Goal: Task Accomplishment & Management: Manage account settings

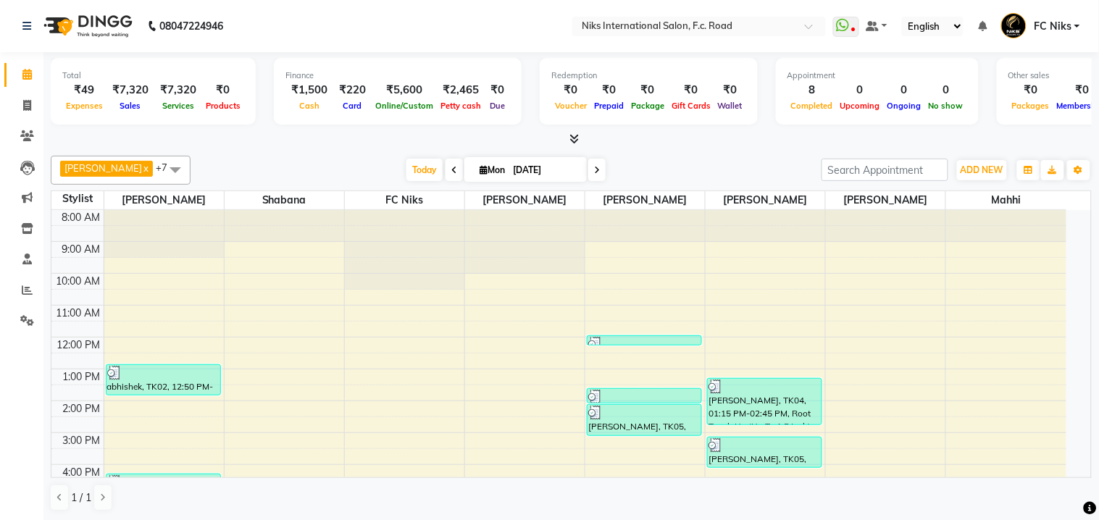
scroll to position [212, 0]
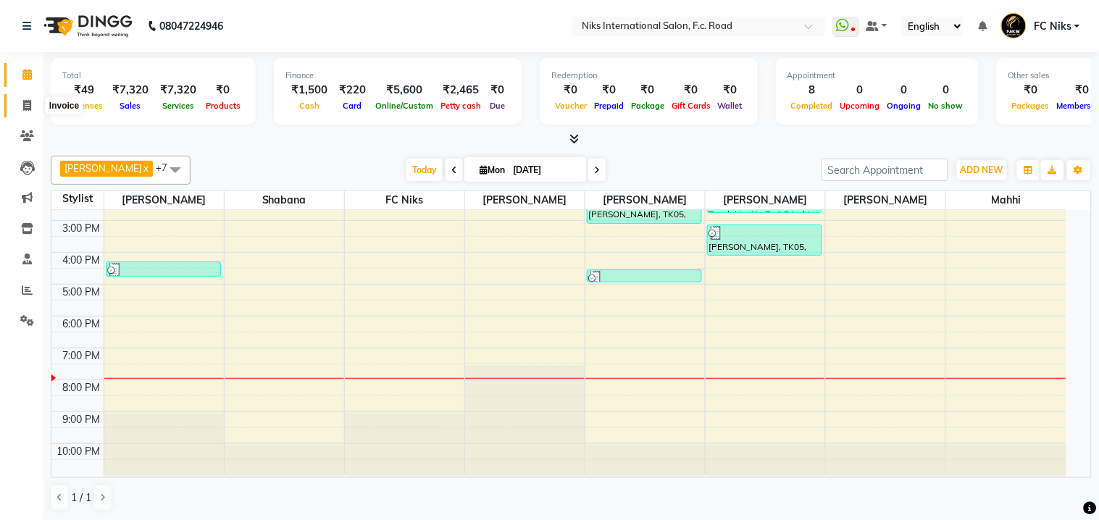
click at [28, 105] on icon at bounding box center [27, 105] width 8 height 11
select select "7"
select select "service"
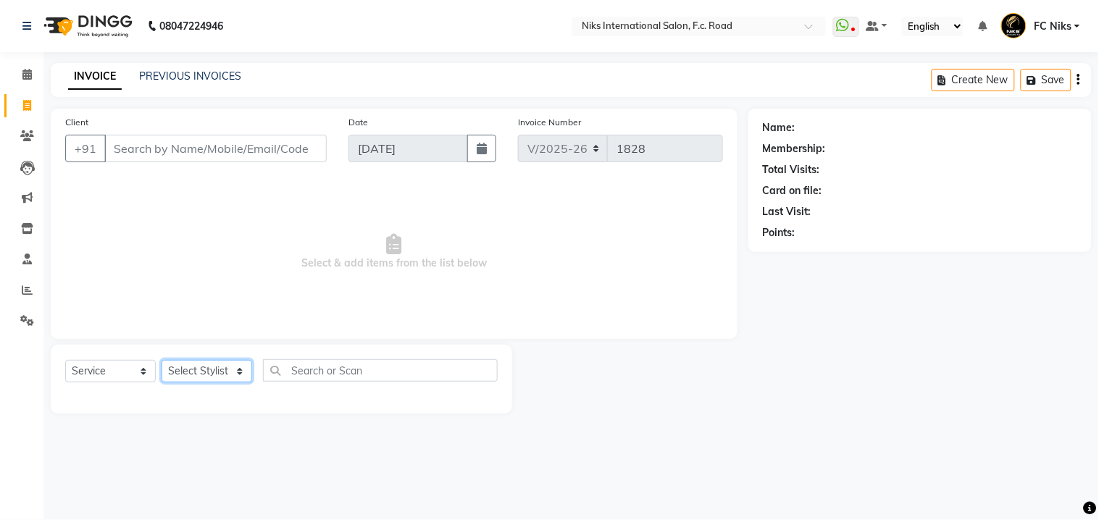
click at [216, 370] on select "Select Stylist [PERSON_NAME] [PERSON_NAME] CA [PERSON_NAME] Niks [PERSON_NAME] …" at bounding box center [207, 371] width 91 height 22
select select "159"
click at [162, 361] on select "Select Stylist [PERSON_NAME] [PERSON_NAME] CA [PERSON_NAME] Niks [PERSON_NAME] …" at bounding box center [207, 371] width 91 height 22
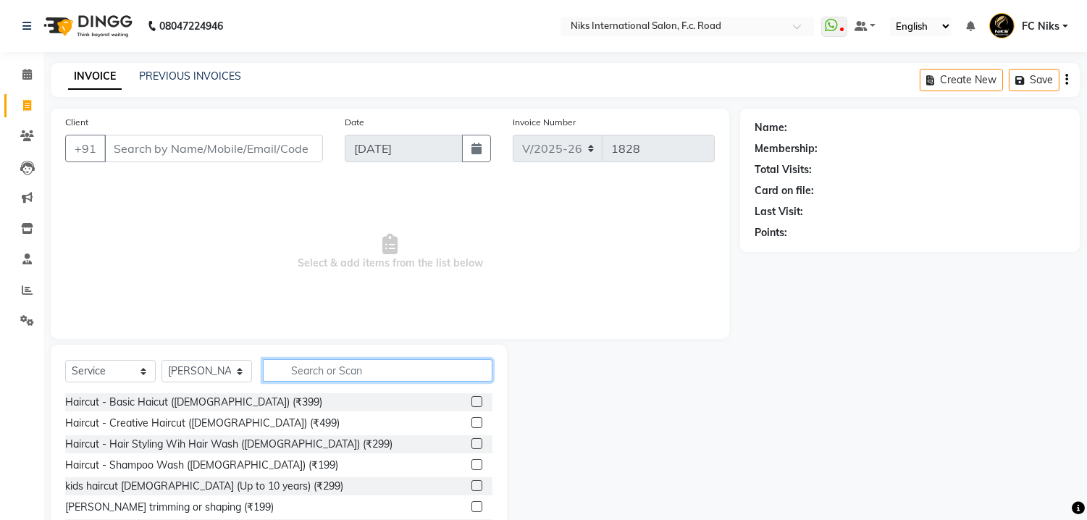
click at [310, 372] on input "text" at bounding box center [378, 370] width 230 height 22
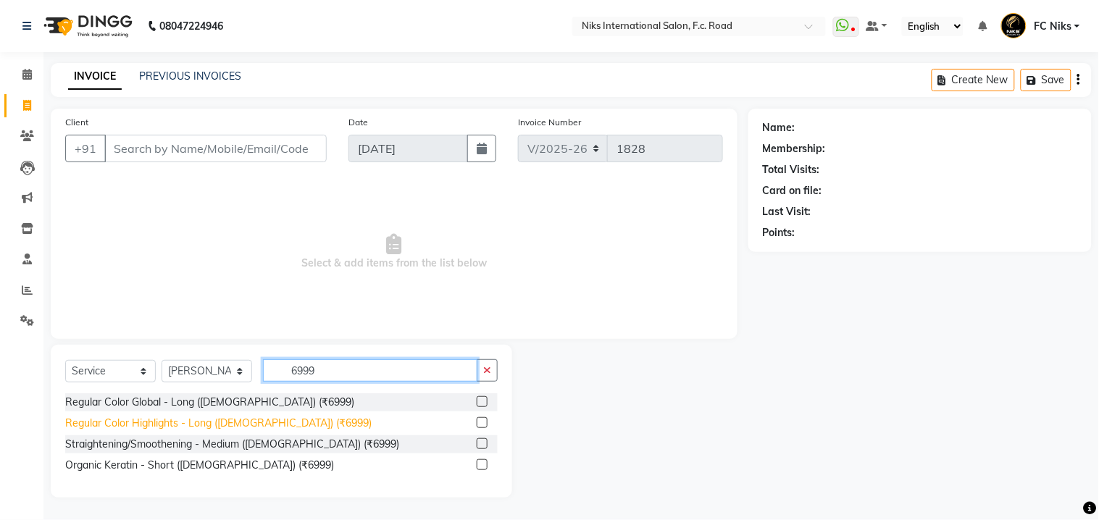
type input "6999"
click at [219, 416] on div "Regular Color Highlights - Long (Female) (₹6999)" at bounding box center [218, 423] width 306 height 15
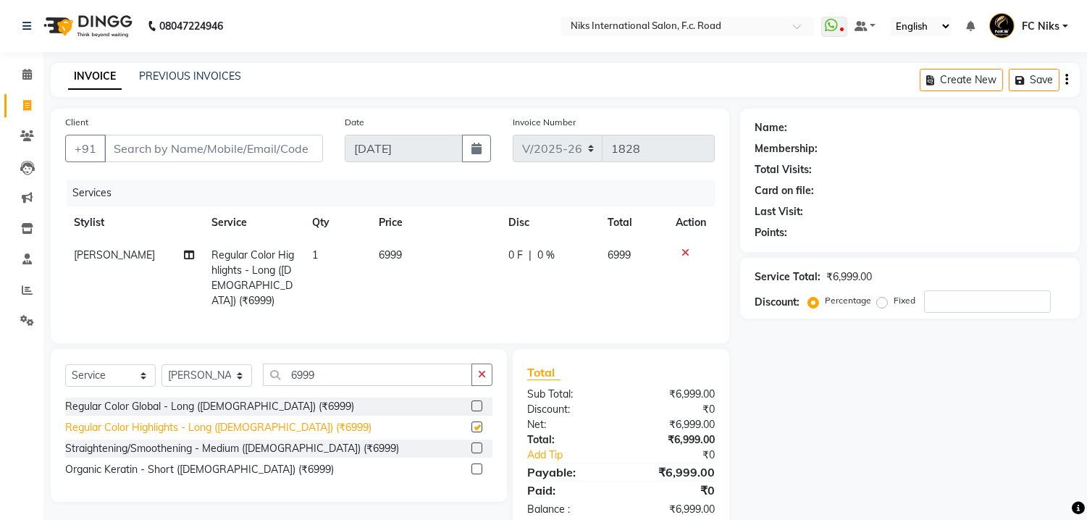
checkbox input "false"
click at [416, 254] on td "6999" at bounding box center [435, 278] width 130 height 78
select select "159"
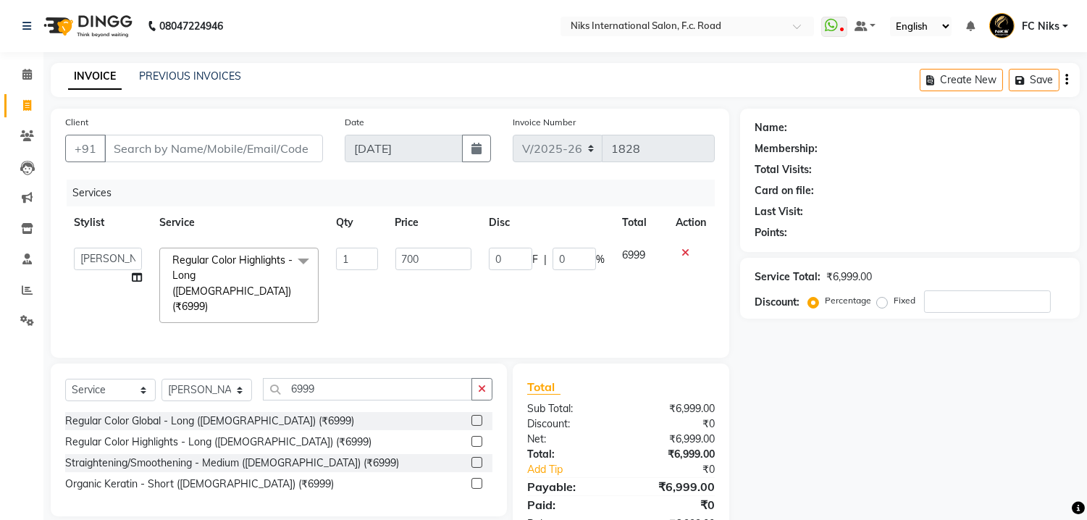
type input "7000"
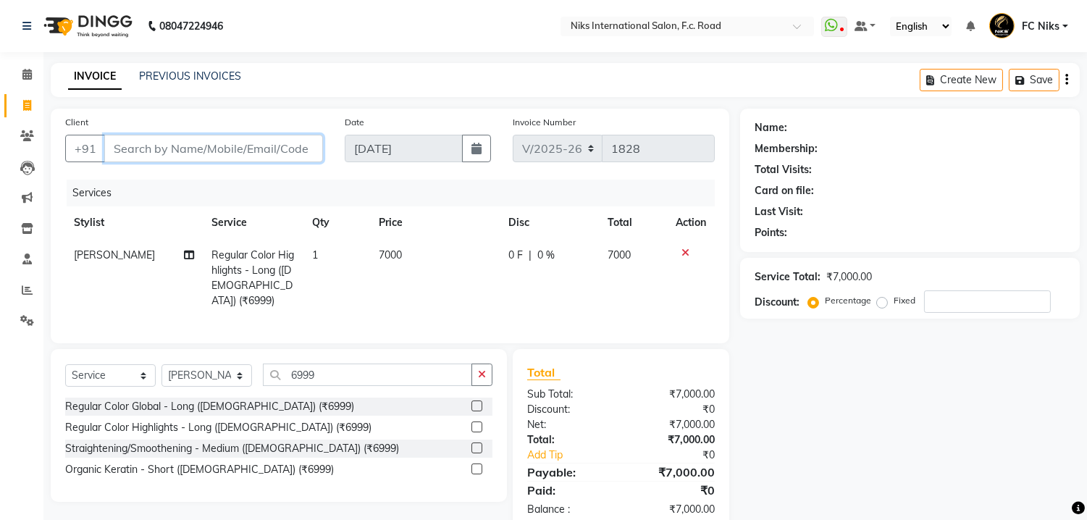
click at [274, 154] on input "Client" at bounding box center [213, 149] width 219 height 28
click at [225, 156] on input "Client" at bounding box center [213, 149] width 219 height 28
type input "8"
type input "0"
type input "8080156687"
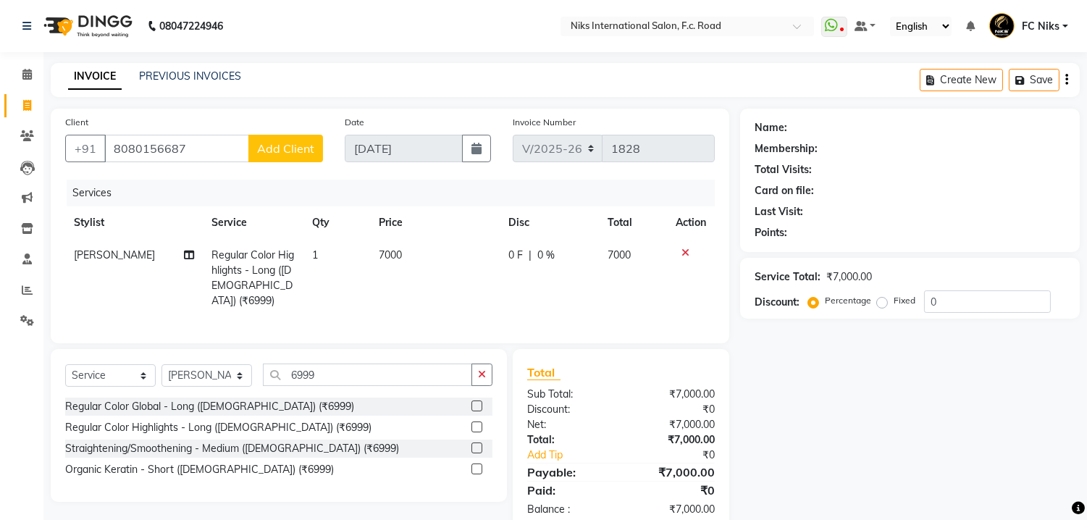
click at [282, 147] on span "Add Client" at bounding box center [285, 148] width 57 height 14
select select "22"
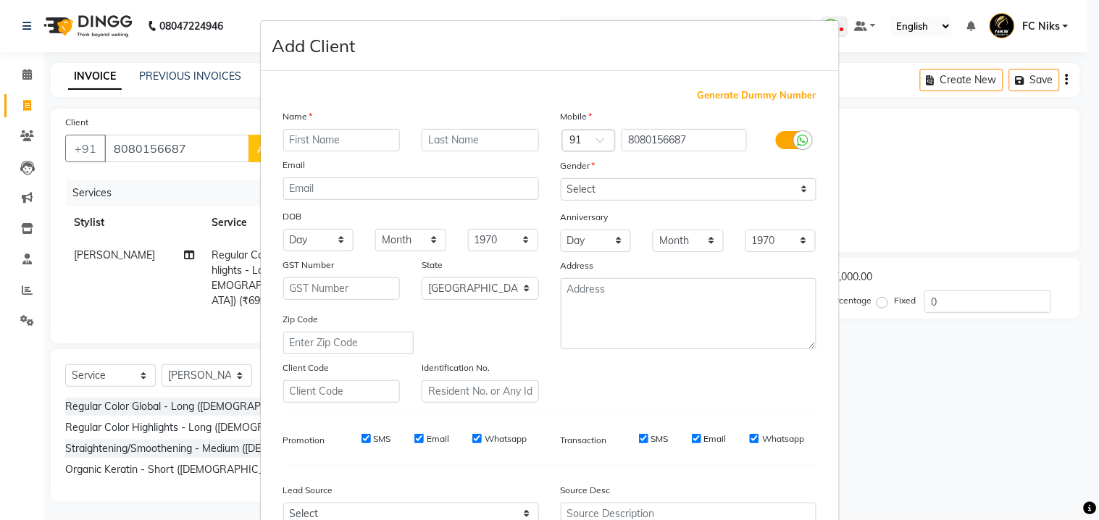
click at [312, 141] on input "text" at bounding box center [341, 140] width 117 height 22
type input "d"
type input "Dilkush"
click at [487, 146] on input "text" at bounding box center [480, 140] width 117 height 22
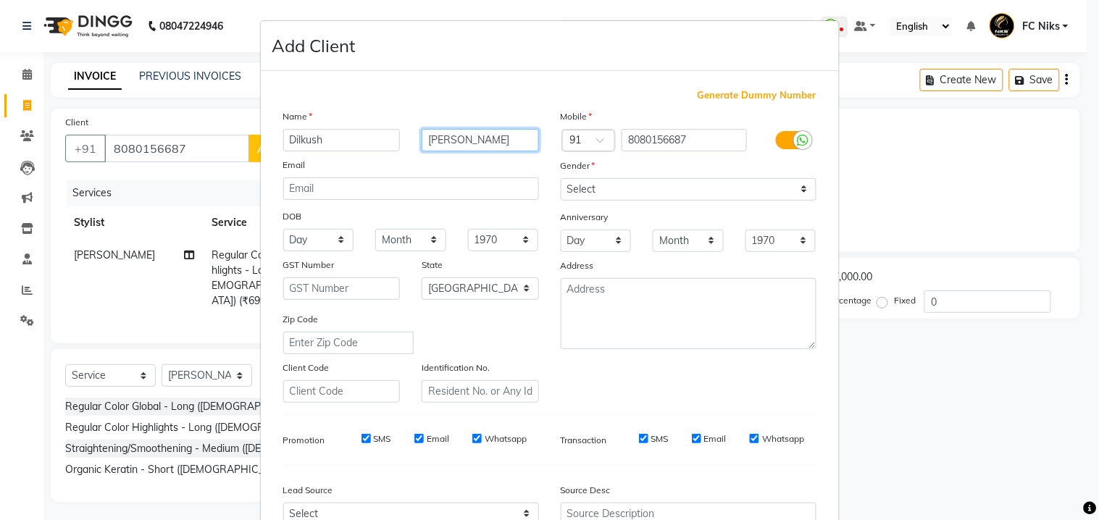
type input "Kumavat"
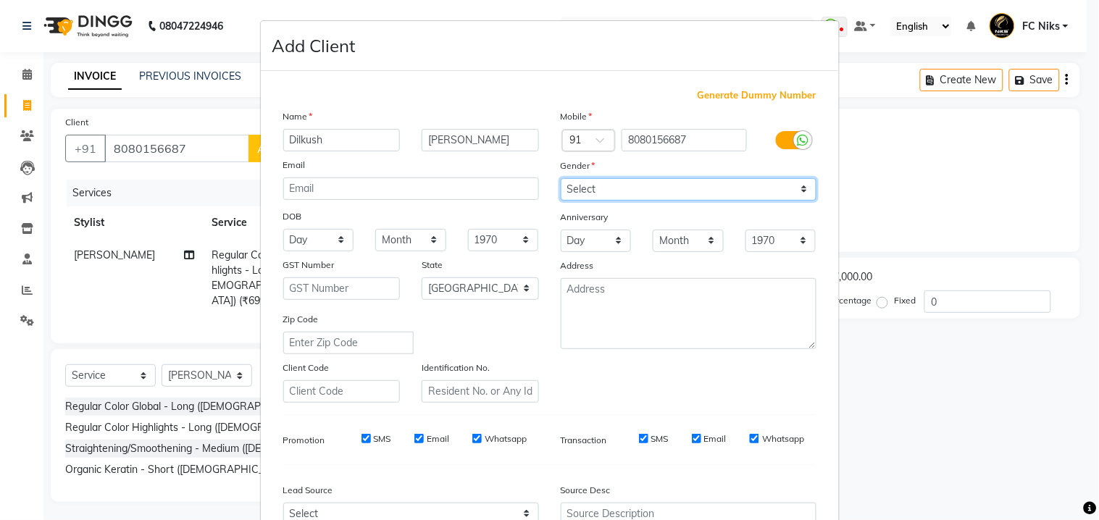
click at [705, 191] on select "Select Male Female Other Prefer Not To Say" at bounding box center [689, 189] width 256 height 22
click at [561, 178] on select "Select Male Female Other Prefer Not To Say" at bounding box center [689, 189] width 256 height 22
click at [689, 190] on select "Select Male Female Other Prefer Not To Say" at bounding box center [689, 189] width 256 height 22
select select "female"
click at [561, 178] on select "Select Male Female Other Prefer Not To Say" at bounding box center [689, 189] width 256 height 22
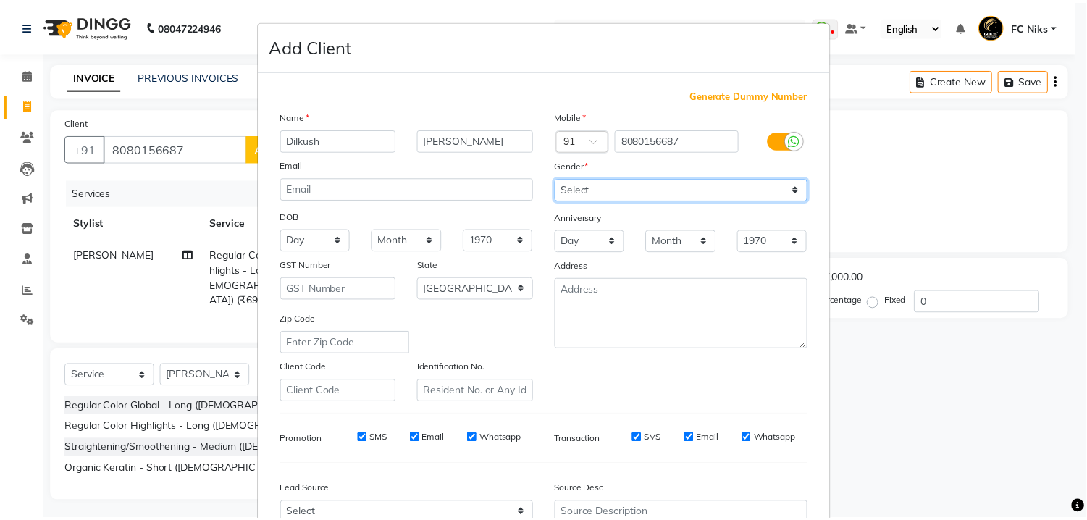
scroll to position [148, 0]
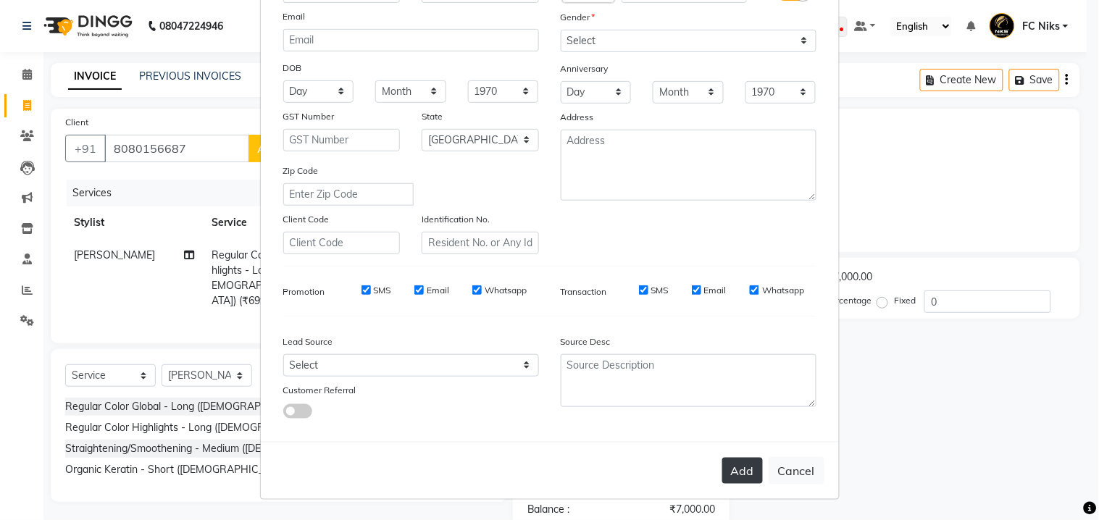
click at [742, 461] on button "Add" at bounding box center [742, 471] width 41 height 26
type input "80******87"
select select
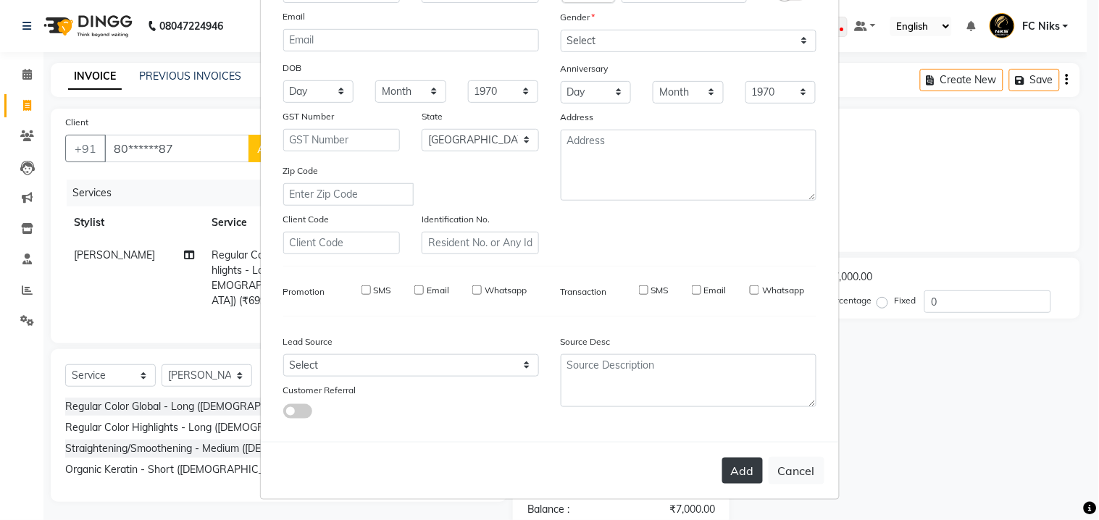
select select "null"
select select
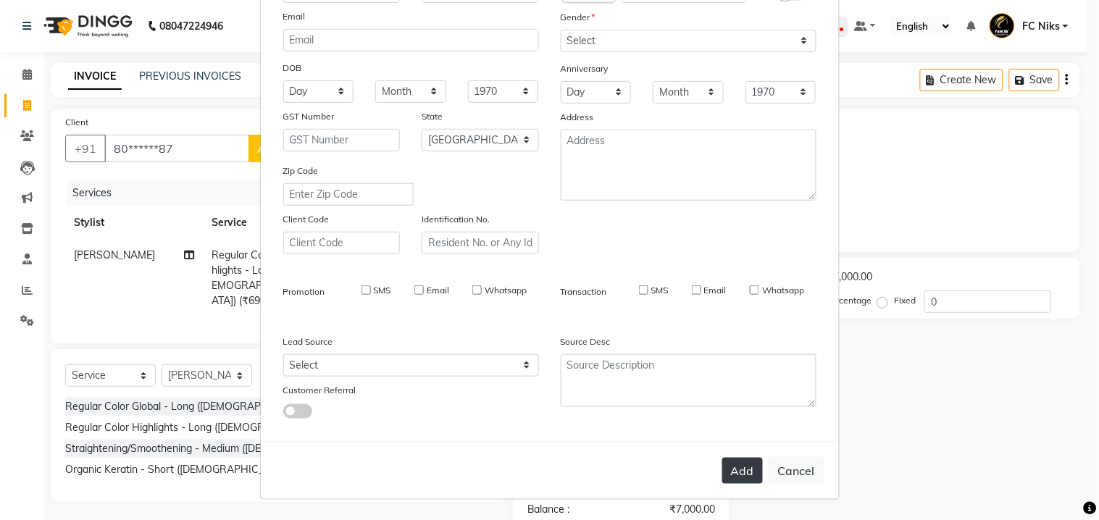
checkbox input "false"
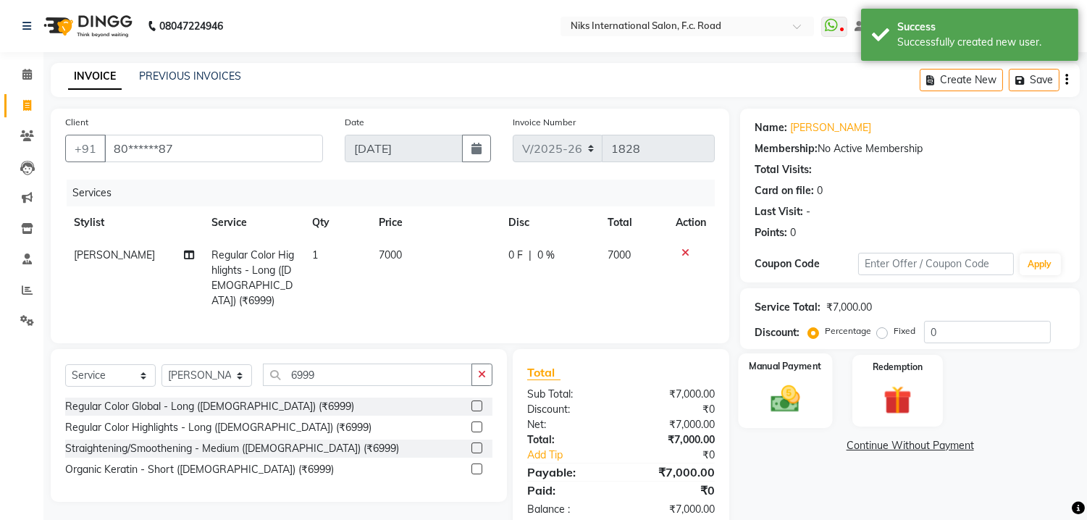
click at [793, 390] on img at bounding box center [786, 399] width 48 height 34
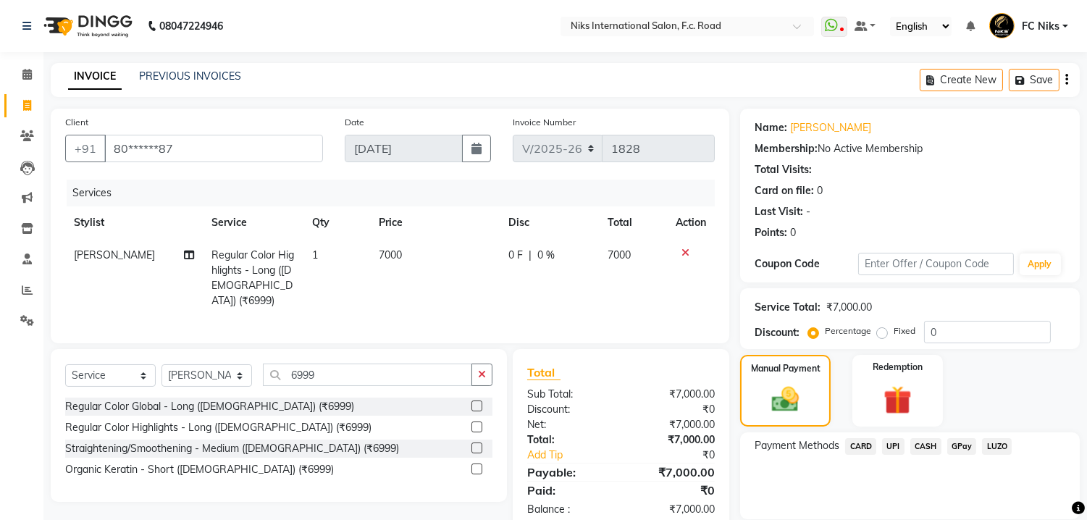
click at [894, 449] on span "UPI" at bounding box center [893, 446] width 22 height 17
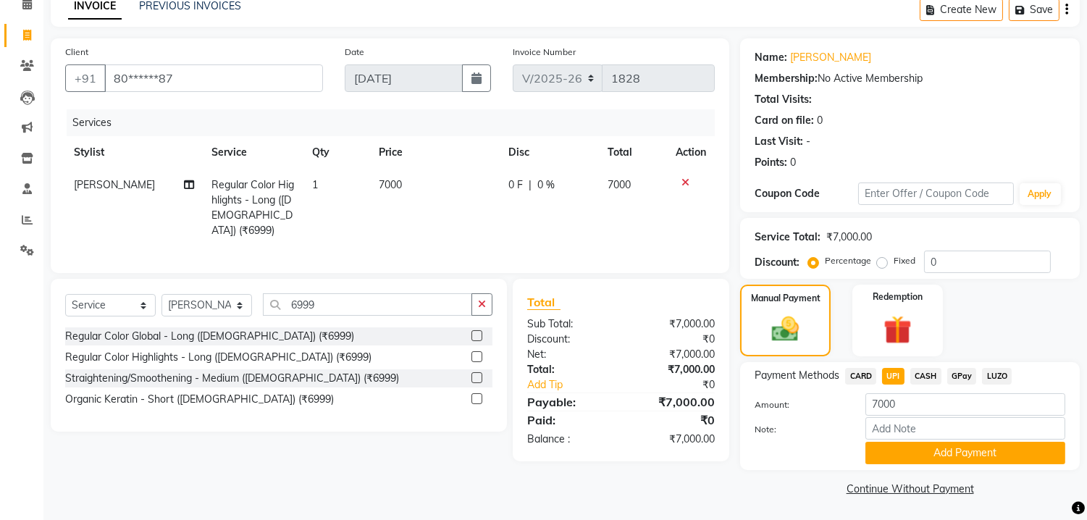
click at [894, 449] on button "Add Payment" at bounding box center [966, 453] width 200 height 22
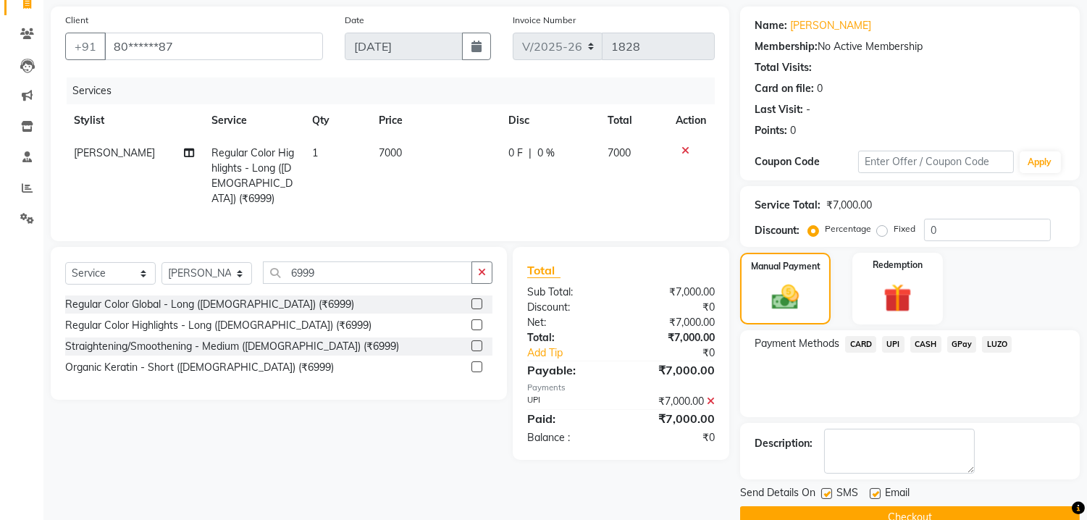
scroll to position [131, 0]
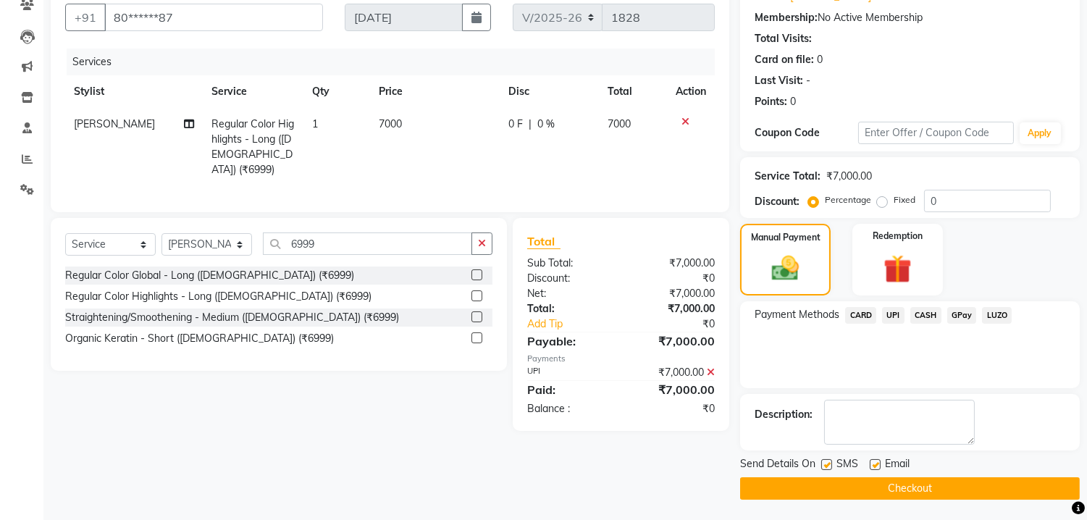
click at [925, 491] on button "Checkout" at bounding box center [910, 488] width 340 height 22
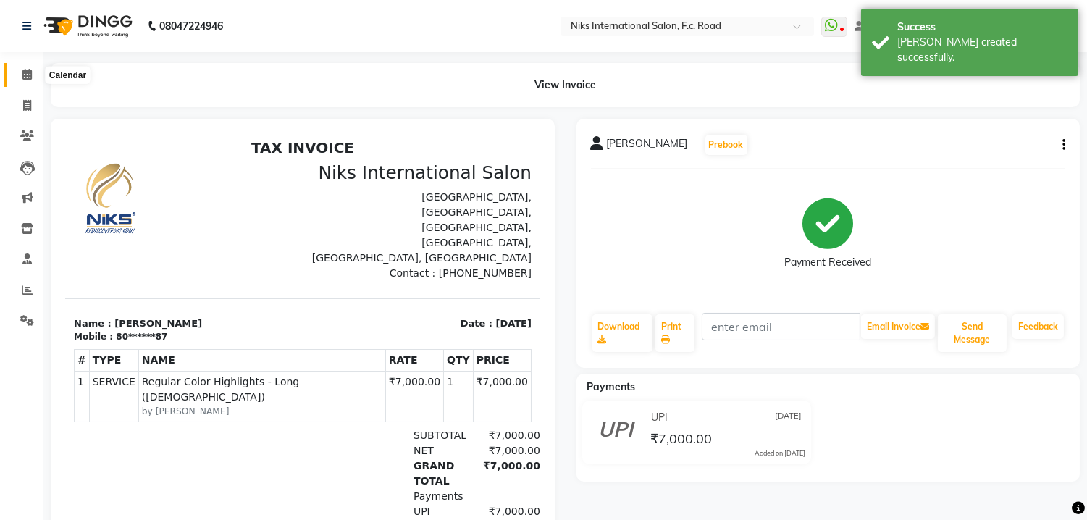
click at [22, 73] on icon at bounding box center [26, 74] width 9 height 11
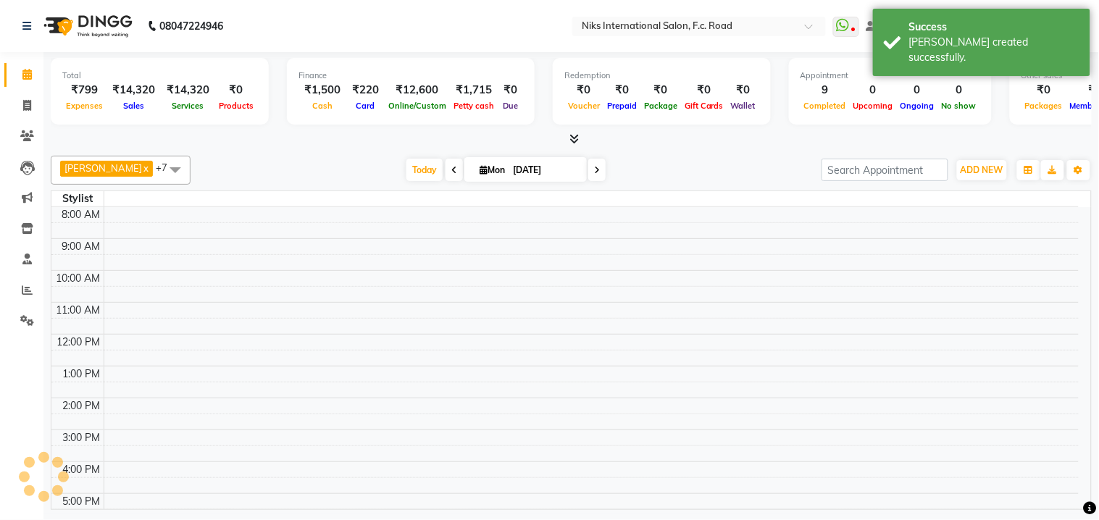
click at [22, 73] on icon at bounding box center [26, 74] width 9 height 11
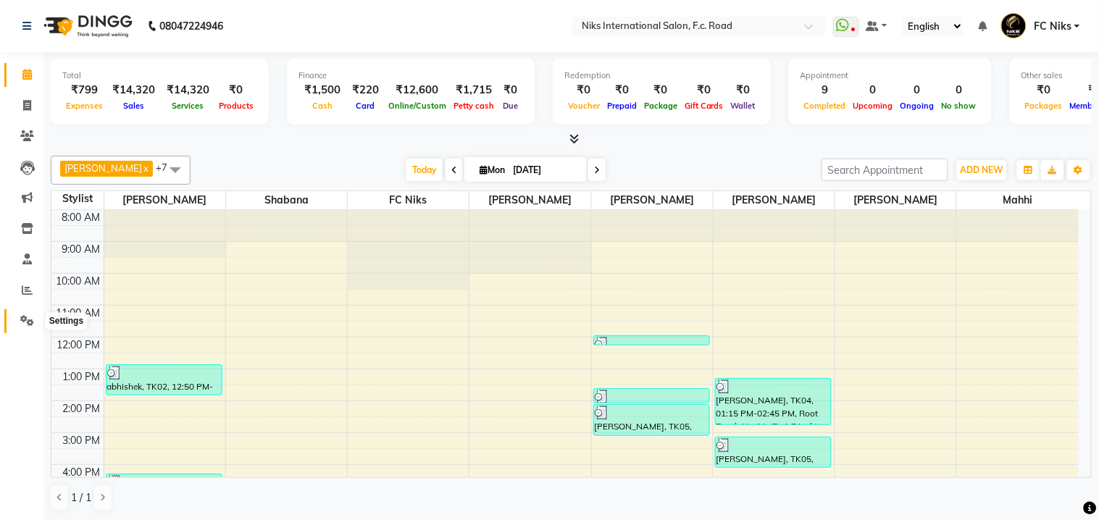
click at [22, 316] on icon at bounding box center [27, 320] width 14 height 11
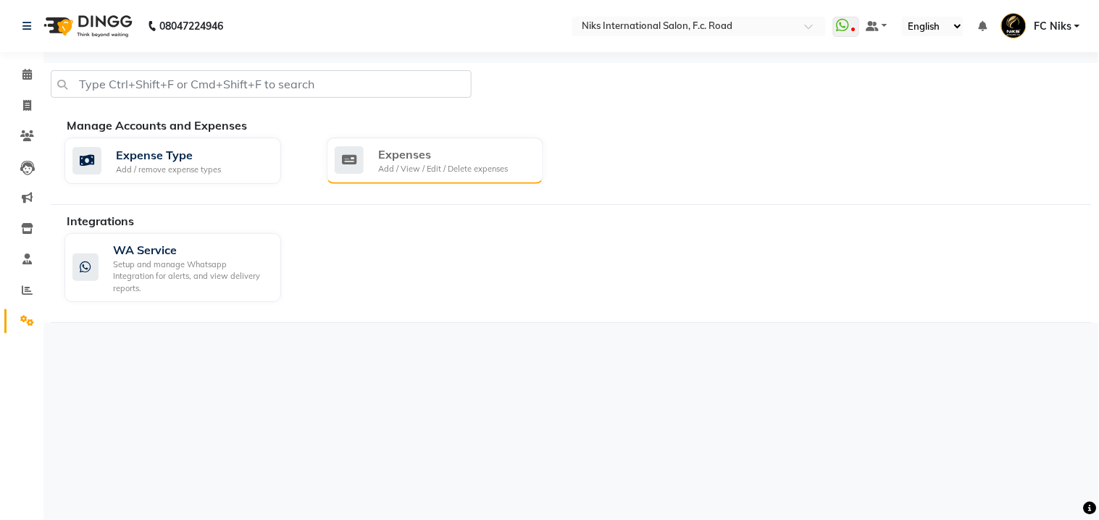
click at [462, 156] on div "Expenses" at bounding box center [443, 154] width 130 height 17
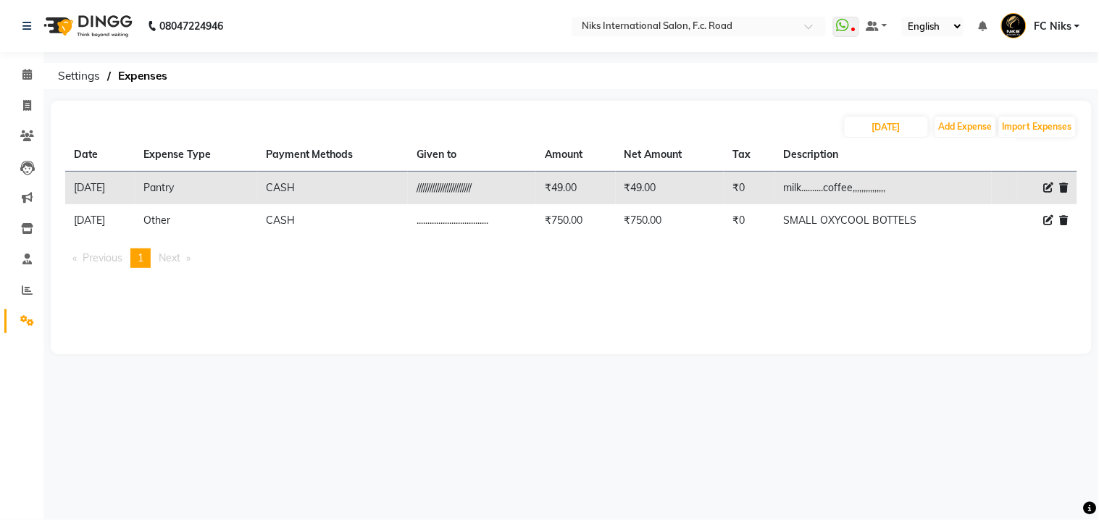
click at [1047, 222] on icon at bounding box center [1049, 220] width 10 height 10
select select "946"
select select "1"
select select "2355"
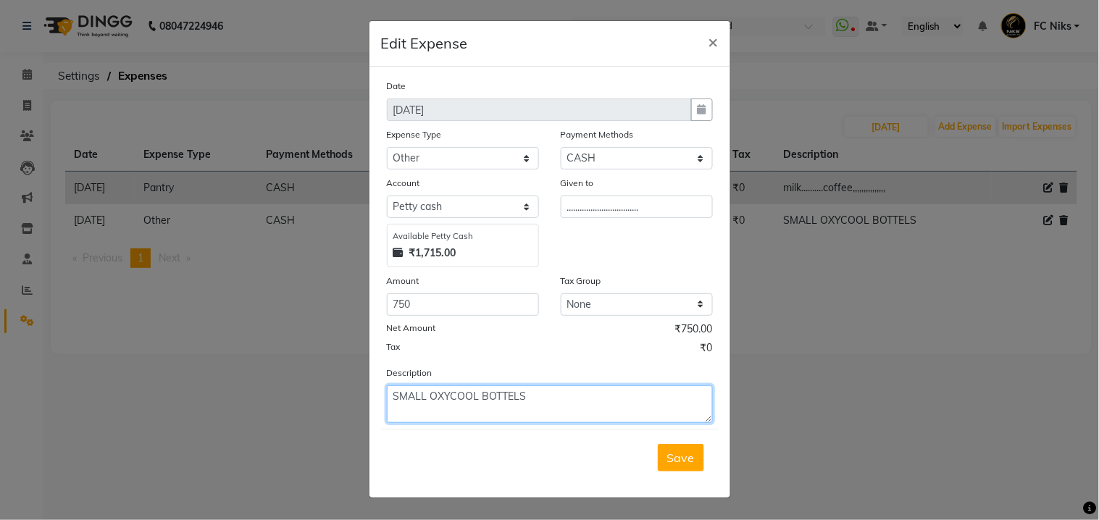
click at [600, 399] on textarea "SMALL OXYCOOL BOTTELS" at bounding box center [550, 404] width 326 height 38
type textarea "SMALL OXYCOOL [PERSON_NAME]"
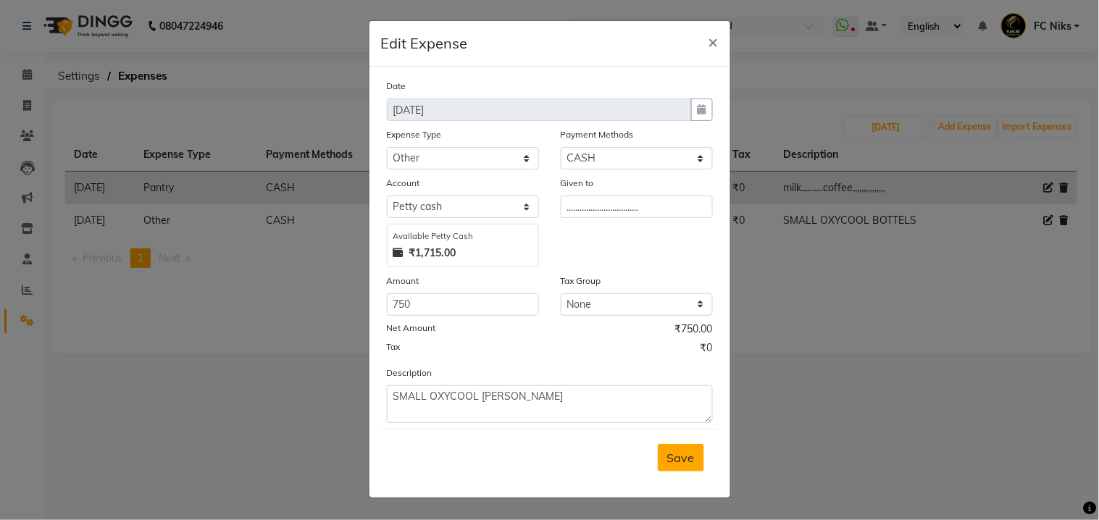
click at [675, 453] on span "Save" at bounding box center [681, 458] width 28 height 14
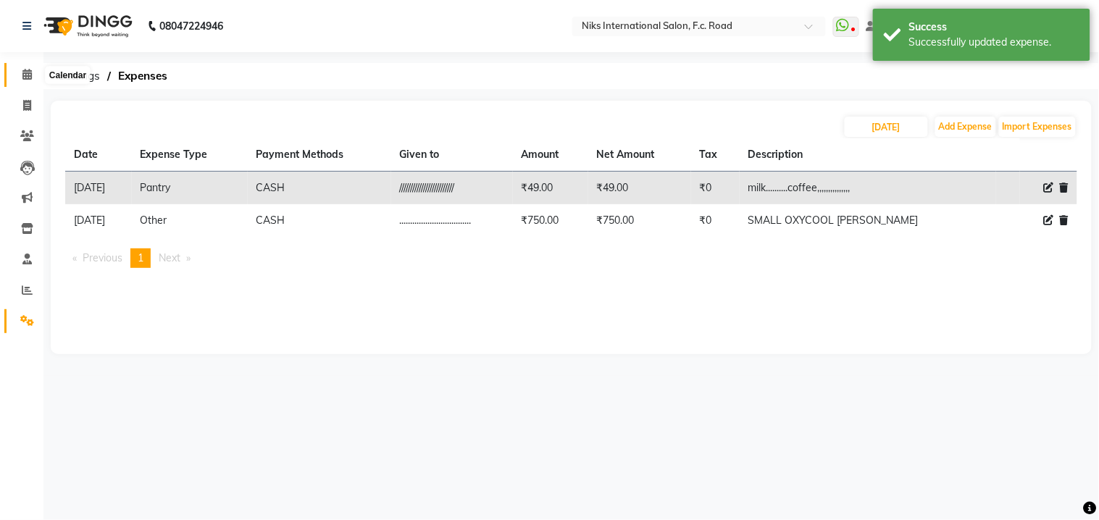
click at [25, 73] on icon at bounding box center [26, 74] width 9 height 11
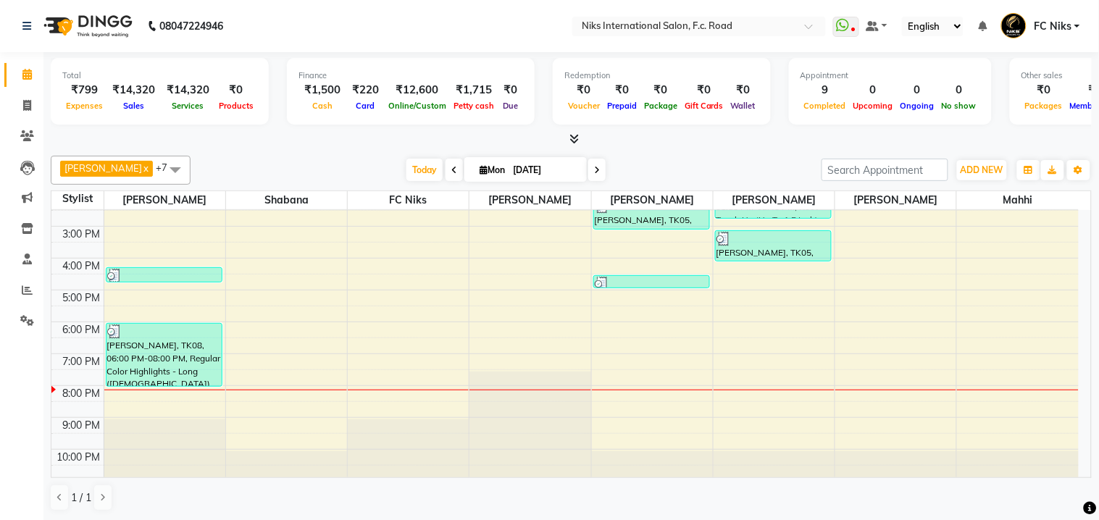
scroll to position [212, 0]
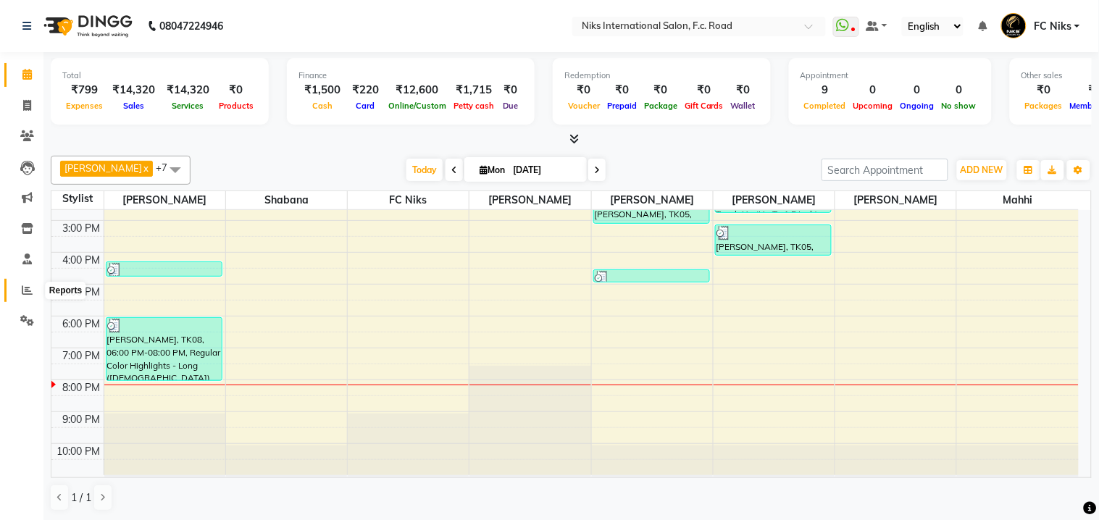
click at [32, 291] on span at bounding box center [26, 290] width 25 height 17
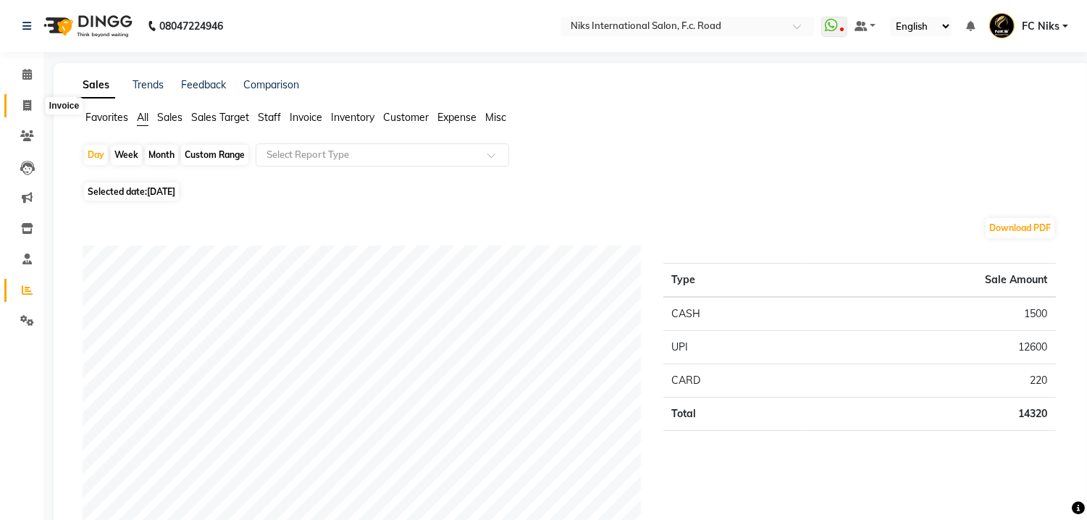
click at [25, 109] on icon at bounding box center [27, 105] width 8 height 11
select select "7"
select select "service"
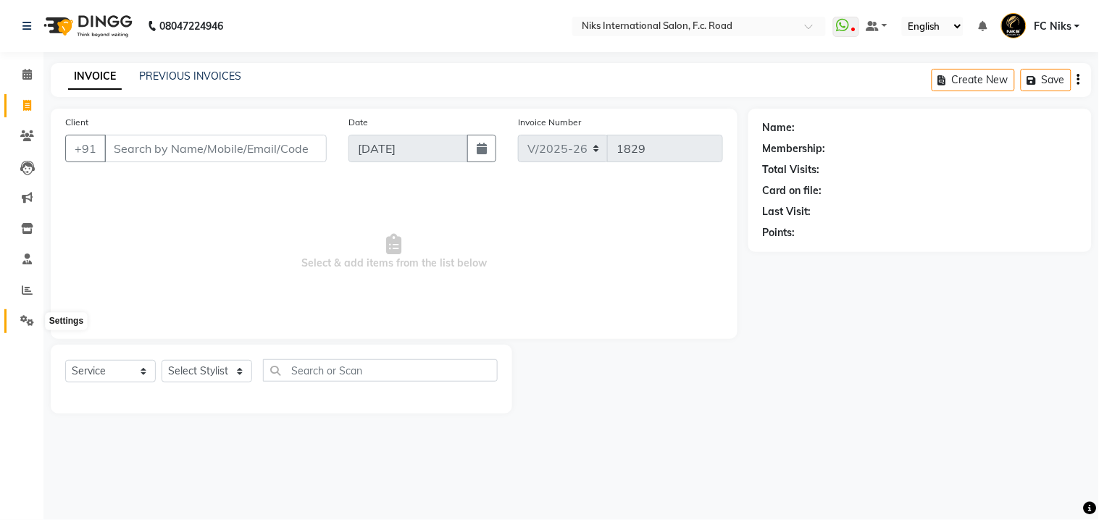
click at [20, 324] on icon at bounding box center [27, 320] width 14 height 11
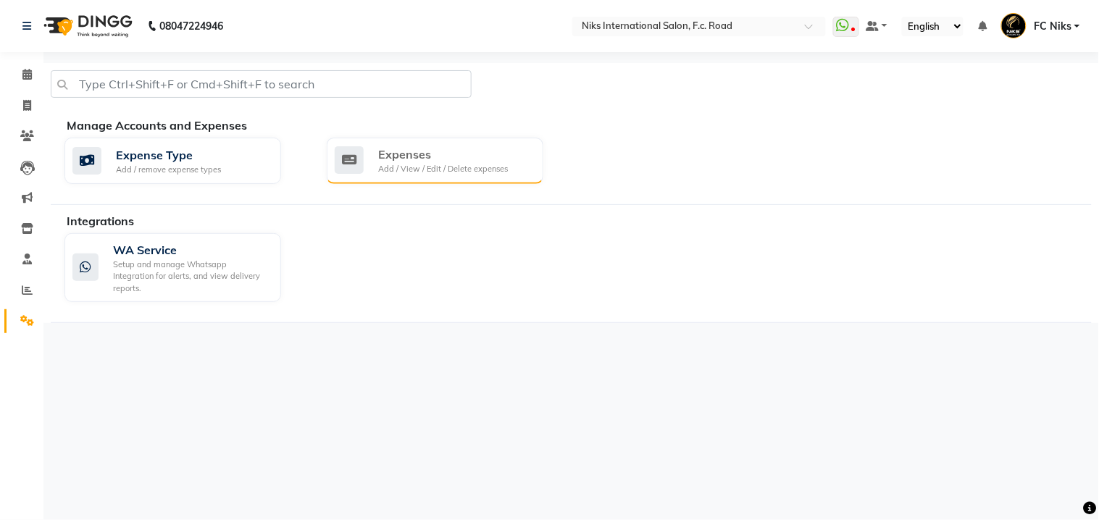
click at [416, 161] on div "Expenses" at bounding box center [443, 154] width 130 height 17
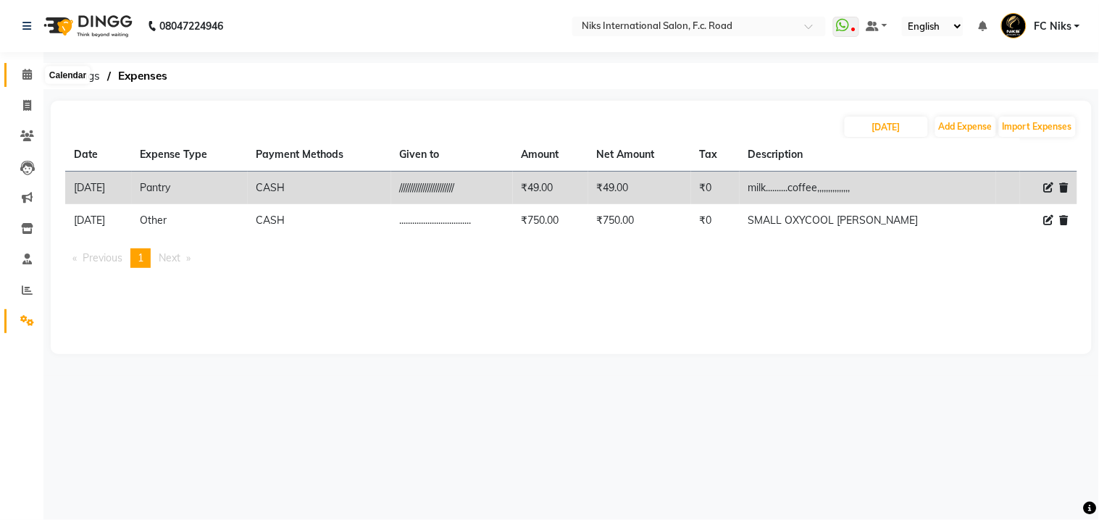
click at [33, 75] on span at bounding box center [26, 75] width 25 height 17
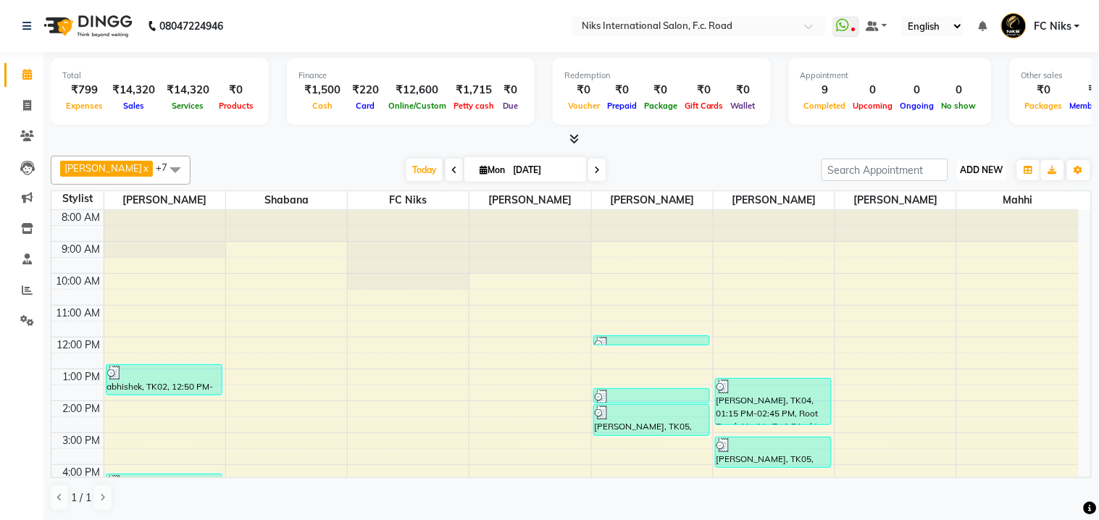
click at [979, 176] on button "ADD NEW Toggle Dropdown" at bounding box center [982, 170] width 50 height 20
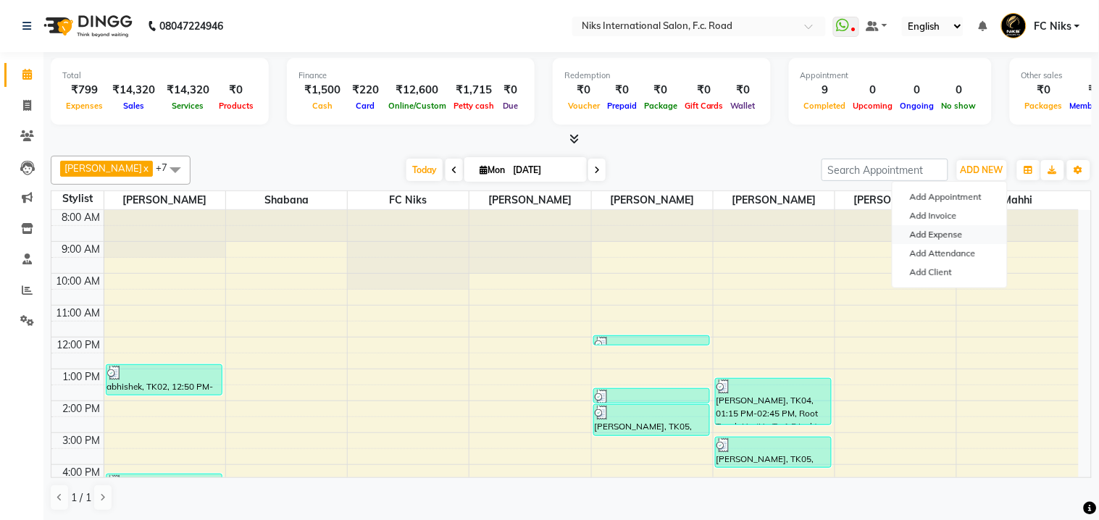
click at [936, 236] on link "Add Expense" at bounding box center [949, 234] width 114 height 19
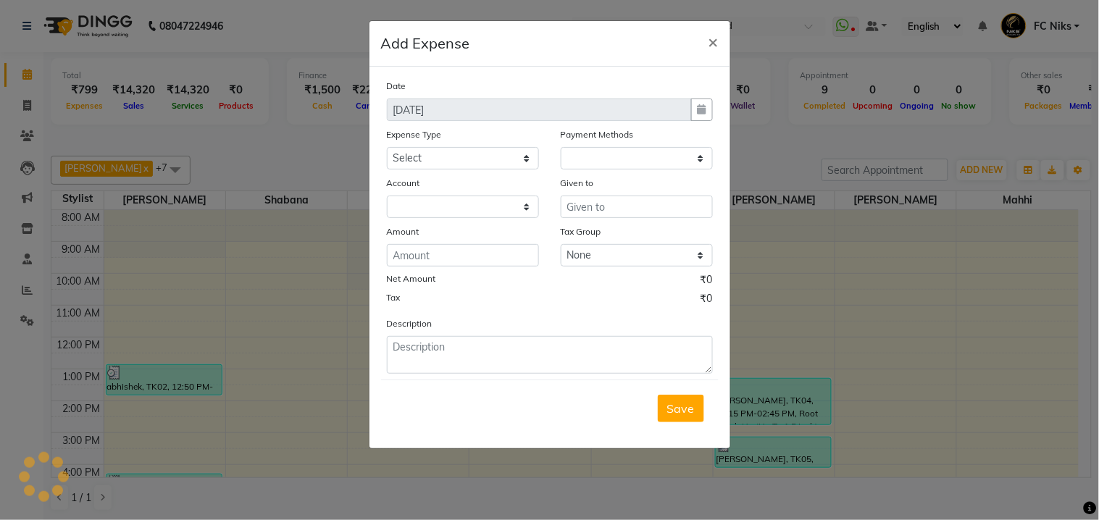
select select "1"
select select "2355"
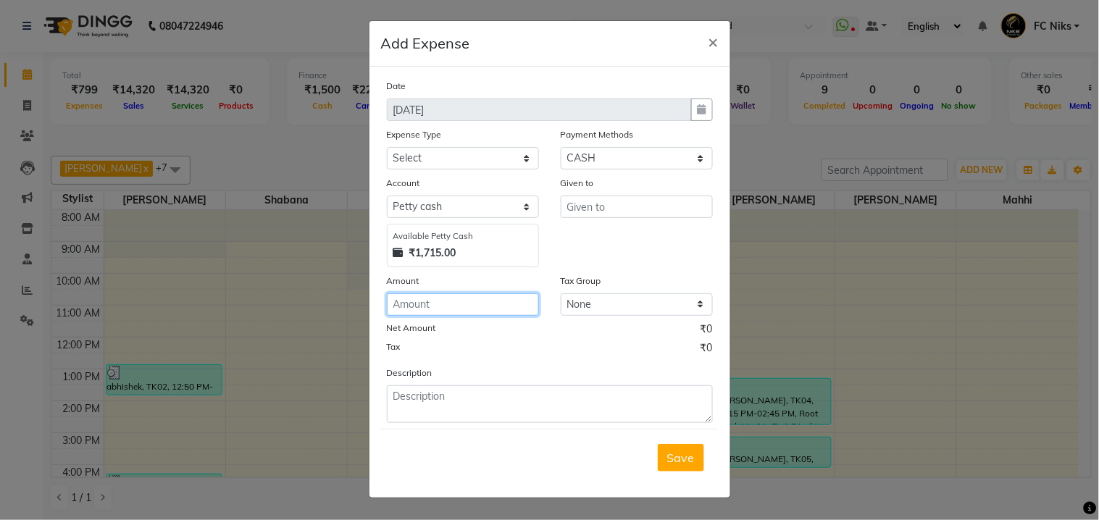
click at [474, 316] on input "number" at bounding box center [463, 304] width 152 height 22
type input "1"
type input "20"
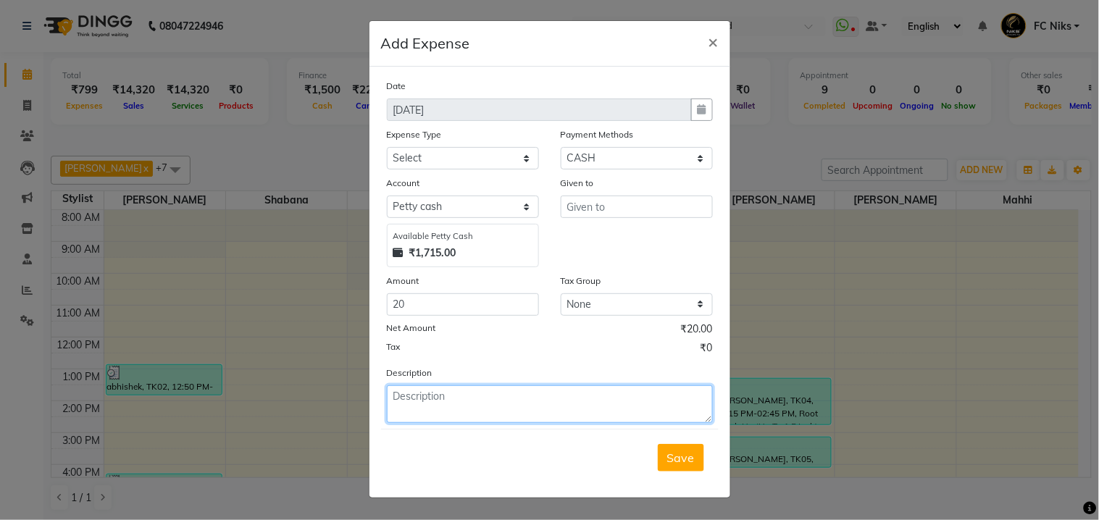
click at [453, 408] on textarea at bounding box center [550, 404] width 326 height 38
type textarea "donation"
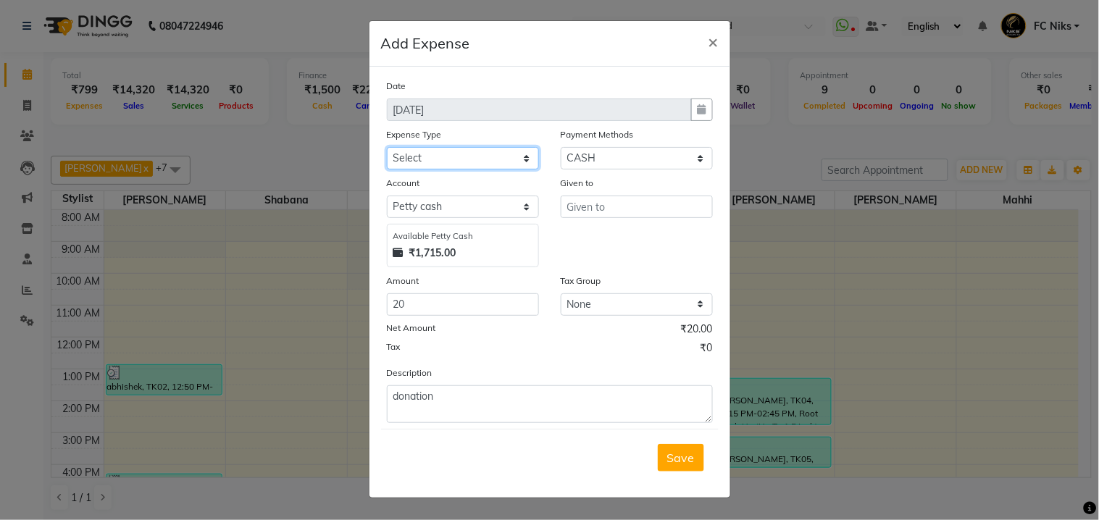
click at [458, 156] on select "Select Cash transfer to hub Client Snacks Donation Equipment Maintenance Miscel…" at bounding box center [463, 158] width 152 height 22
select select "964"
click at [387, 147] on select "Select Cash transfer to hub Client Snacks Donation Equipment Maintenance Miscel…" at bounding box center [463, 158] width 152 height 22
click at [655, 213] on input "text" at bounding box center [637, 207] width 152 height 22
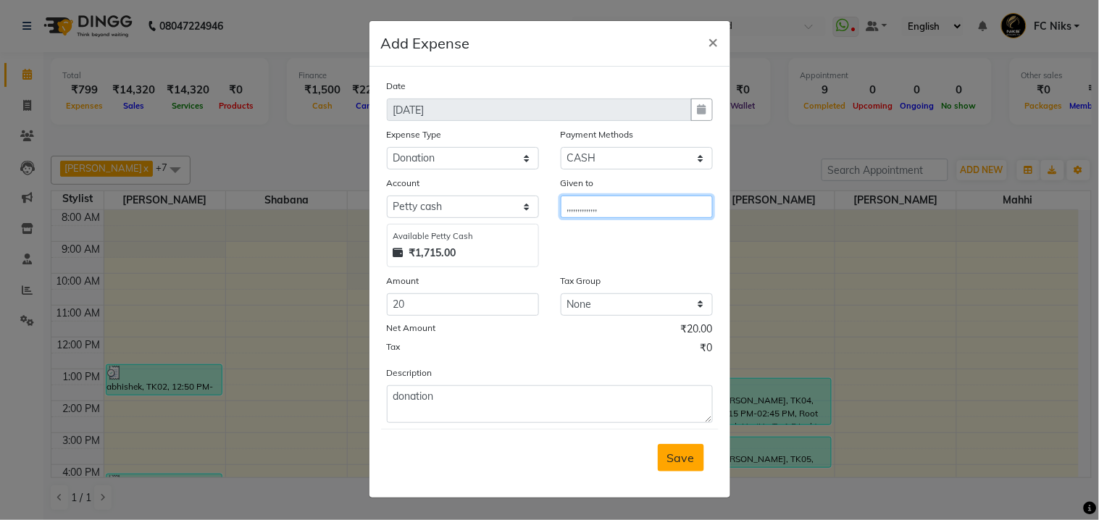
type input ",,,,,,,,,,,,,,"
click at [690, 458] on span "Save" at bounding box center [681, 458] width 28 height 14
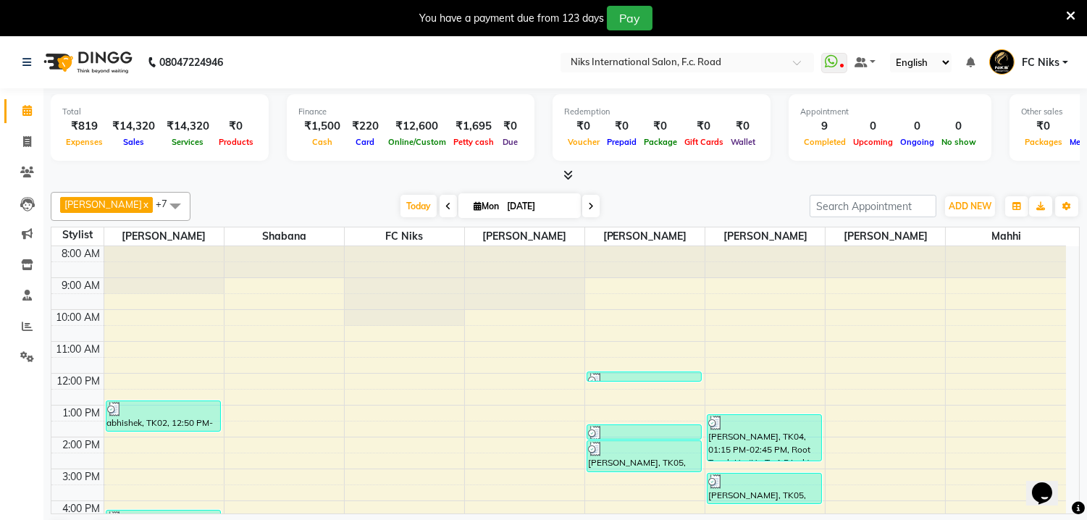
click at [1072, 12] on icon at bounding box center [1070, 15] width 9 height 13
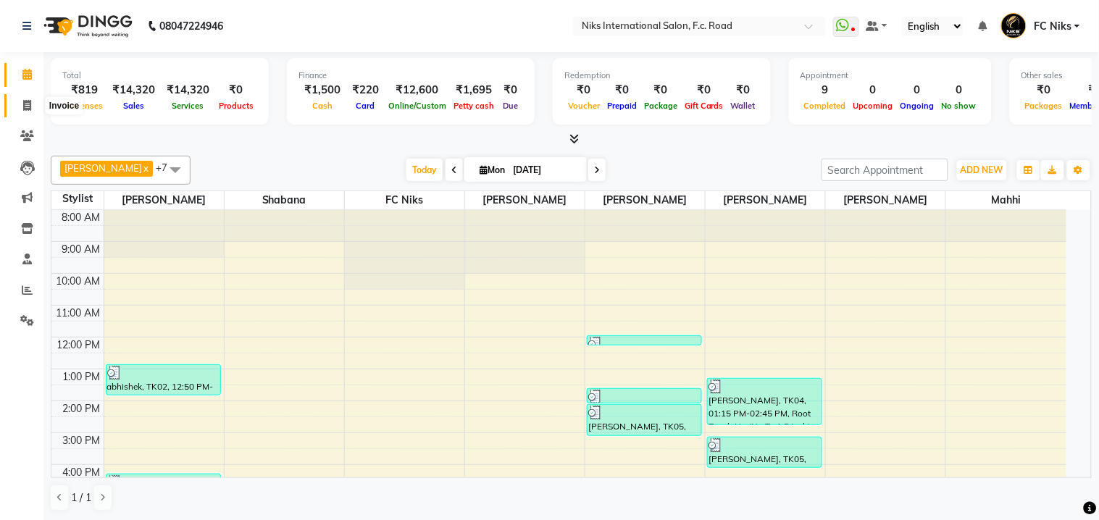
click at [20, 106] on span at bounding box center [26, 106] width 25 height 17
select select "7"
select select "service"
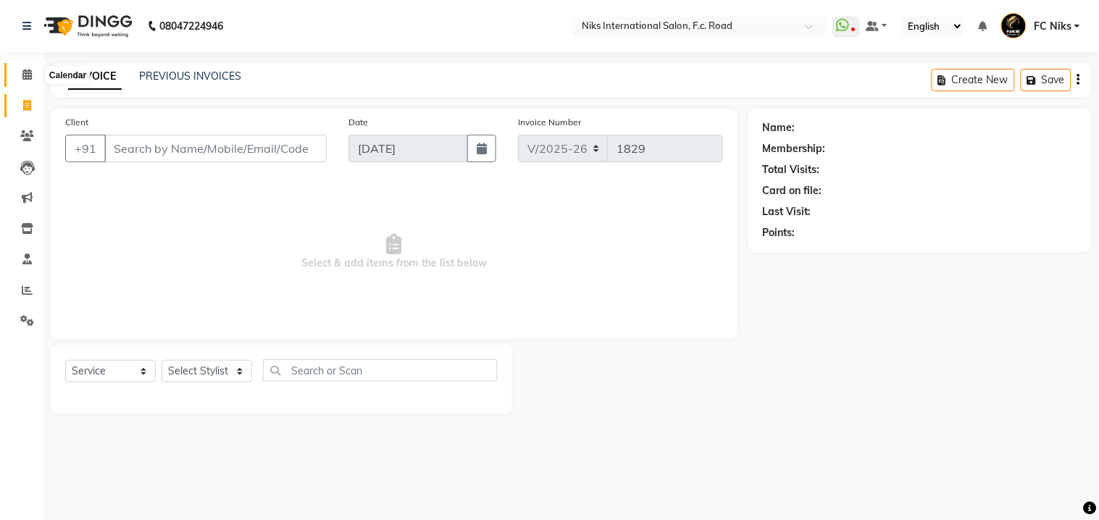
click at [27, 70] on icon at bounding box center [26, 74] width 9 height 11
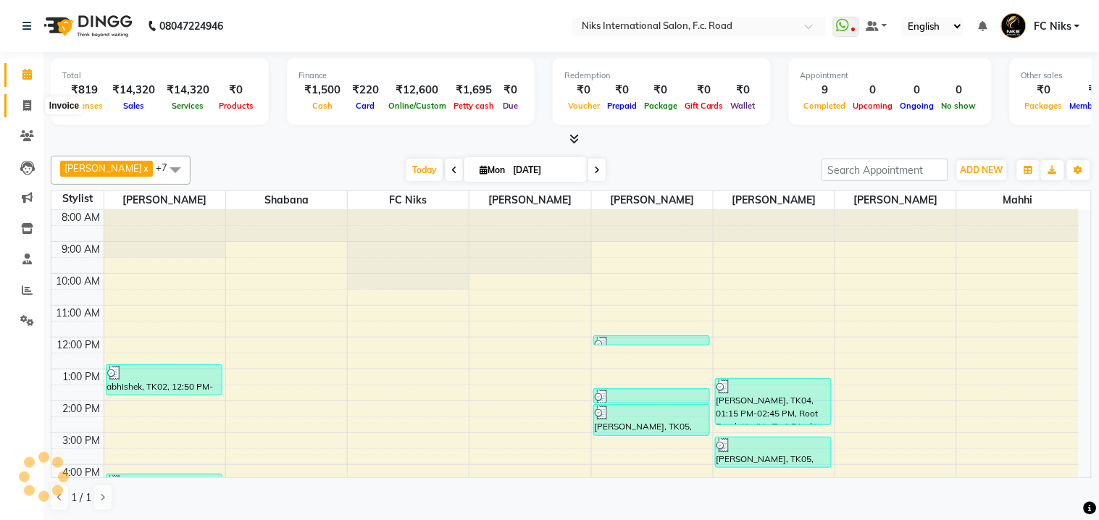
click at [24, 105] on icon at bounding box center [27, 105] width 8 height 11
select select "7"
select select "service"
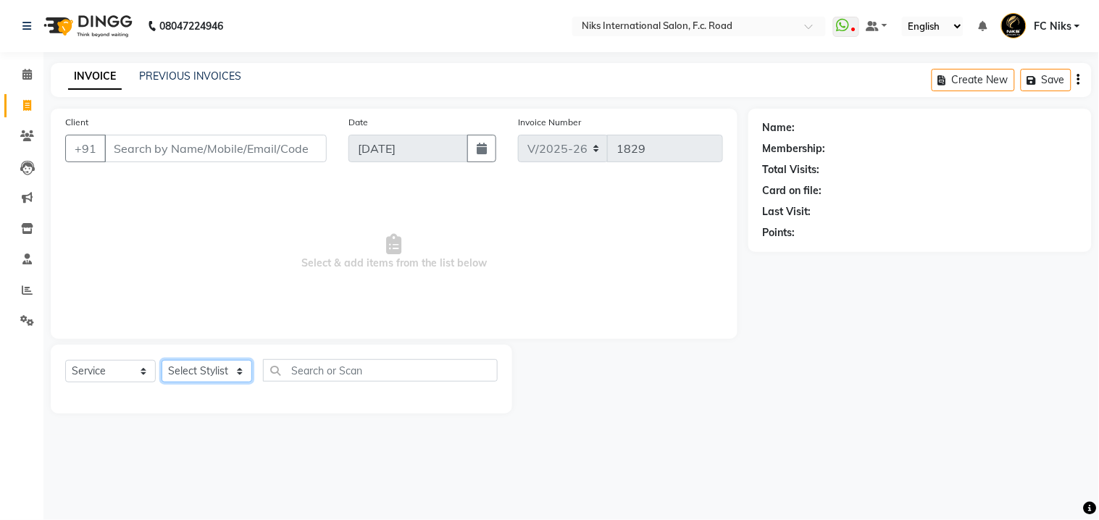
click at [196, 369] on select "Select Stylist [PERSON_NAME] [PERSON_NAME] CA [PERSON_NAME] Niks [PERSON_NAME] …" at bounding box center [207, 371] width 91 height 22
click at [22, 77] on icon at bounding box center [26, 74] width 9 height 11
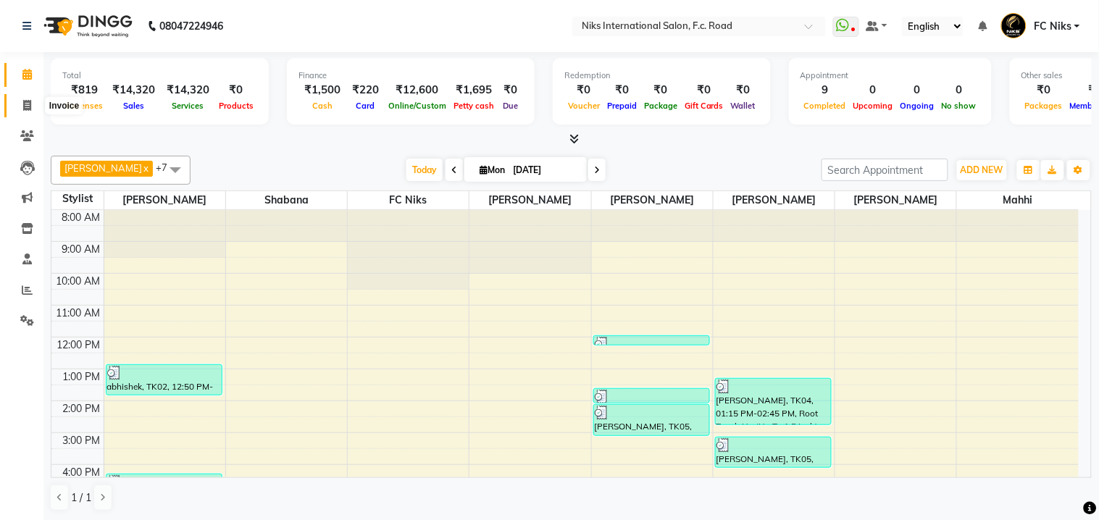
click at [28, 98] on span at bounding box center [26, 106] width 25 height 17
select select "service"
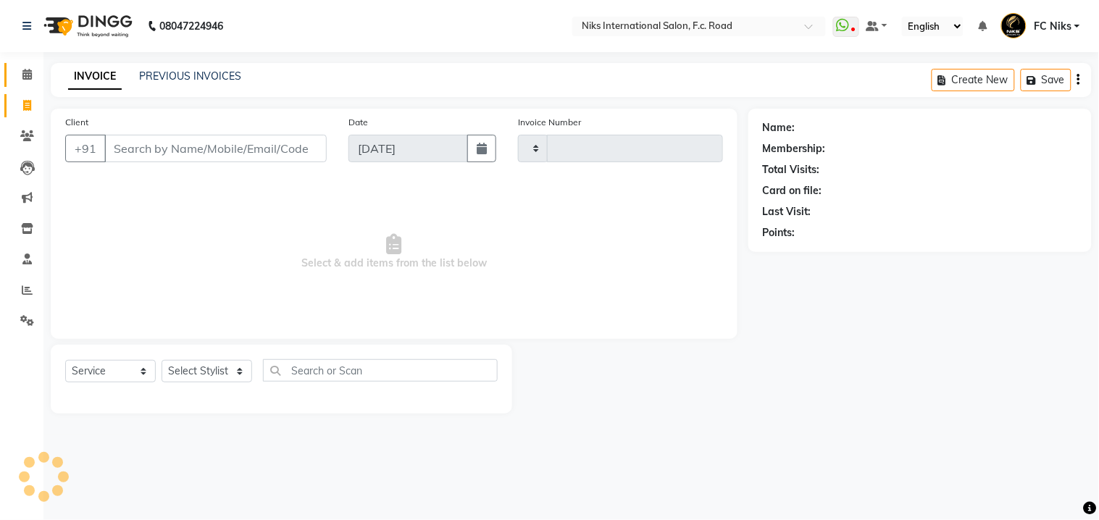
type input "1829"
select select "7"
click at [26, 69] on icon at bounding box center [26, 74] width 9 height 11
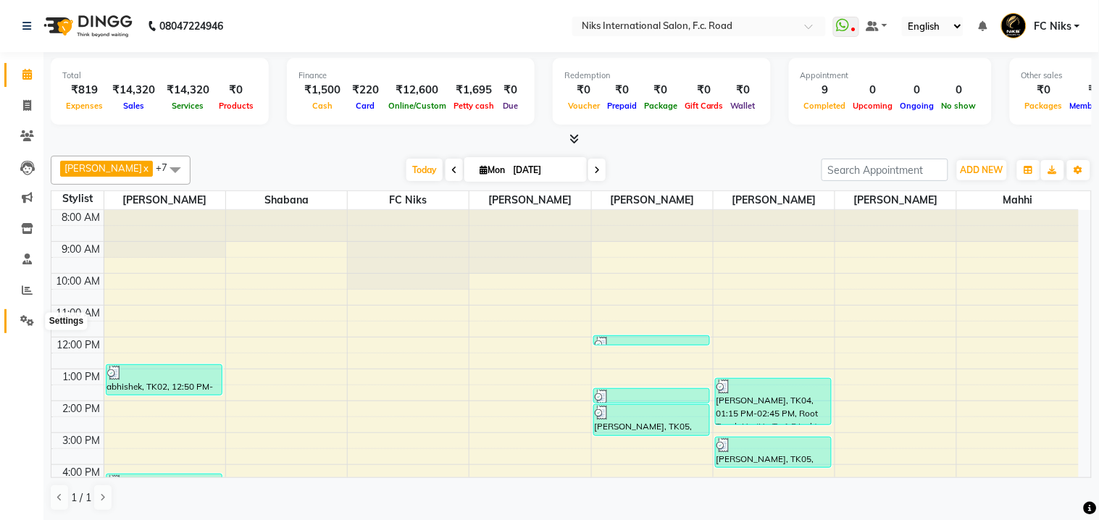
click at [23, 315] on icon at bounding box center [27, 320] width 14 height 11
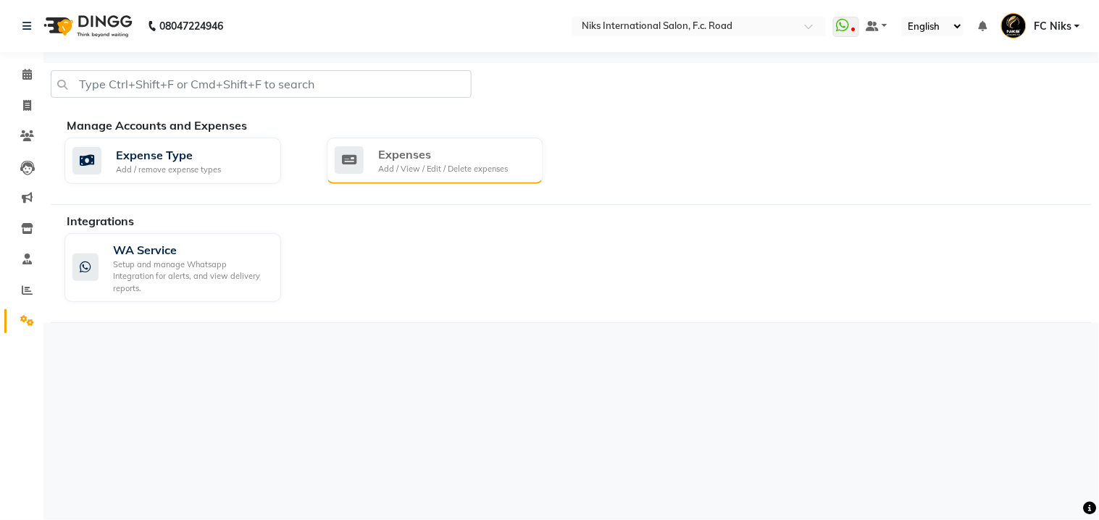
click at [416, 163] on div "Add / View / Edit / Delete expenses" at bounding box center [443, 169] width 130 height 12
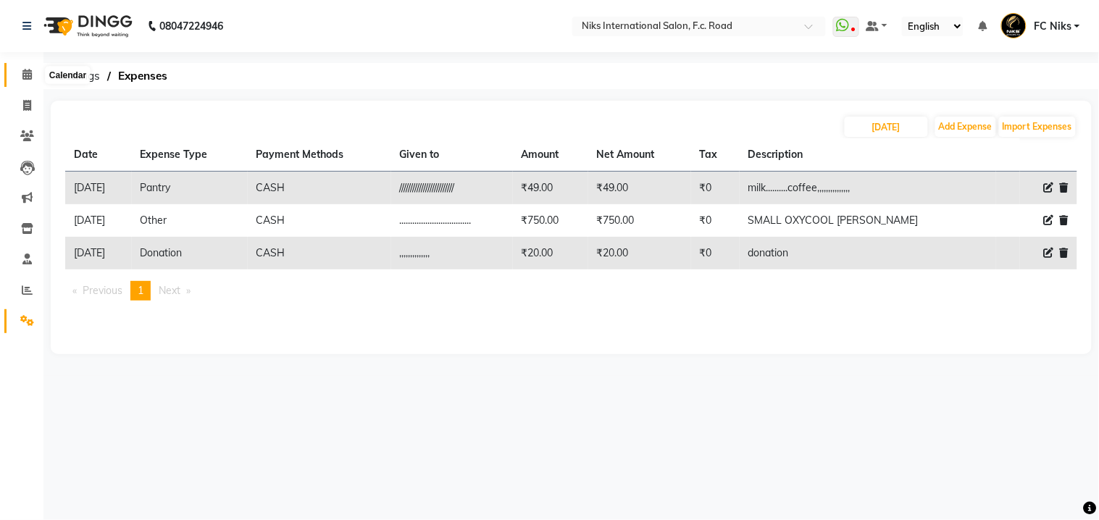
click at [22, 75] on icon at bounding box center [26, 74] width 9 height 11
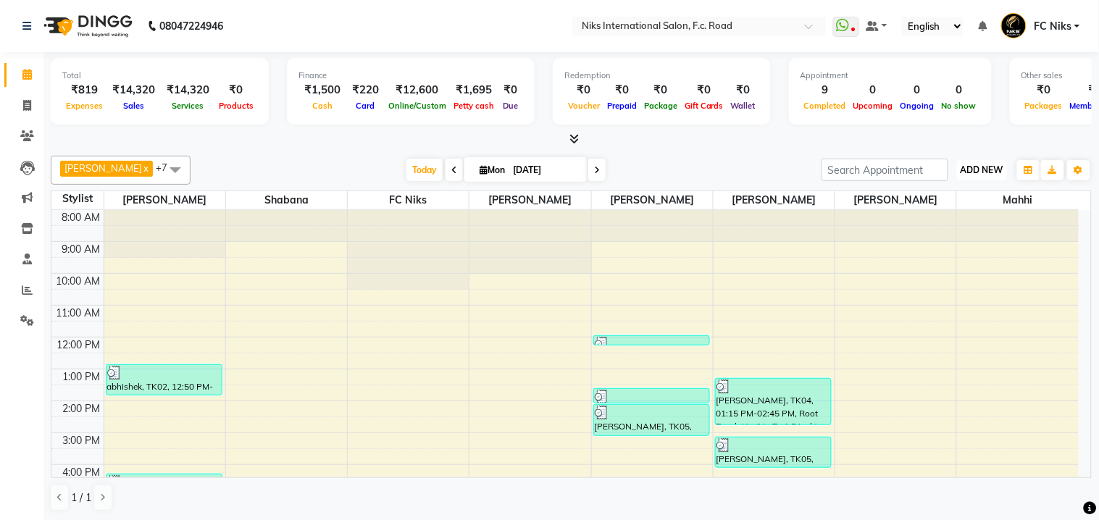
click at [985, 165] on span "ADD NEW" at bounding box center [981, 169] width 43 height 11
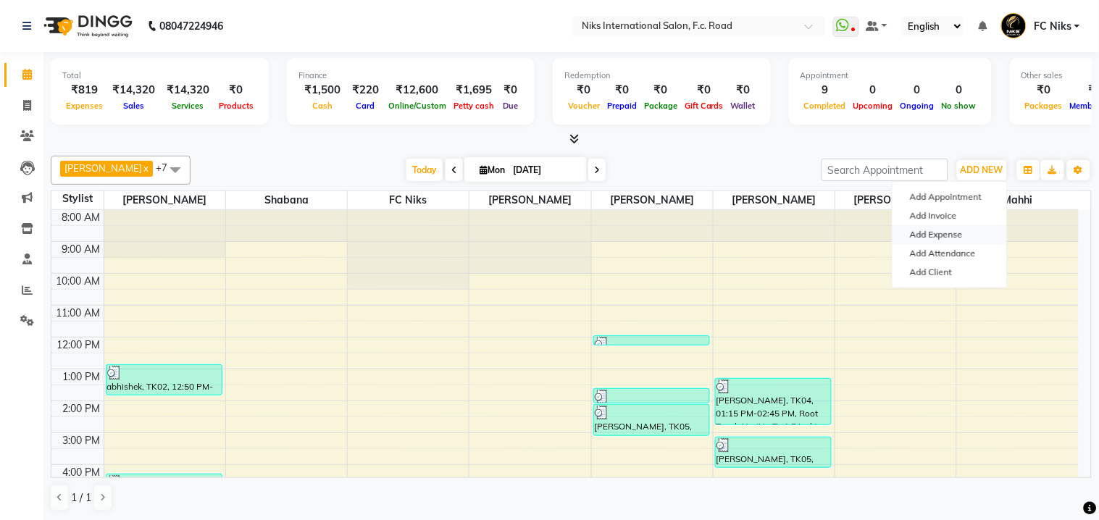
click at [949, 238] on link "Add Expense" at bounding box center [949, 234] width 114 height 19
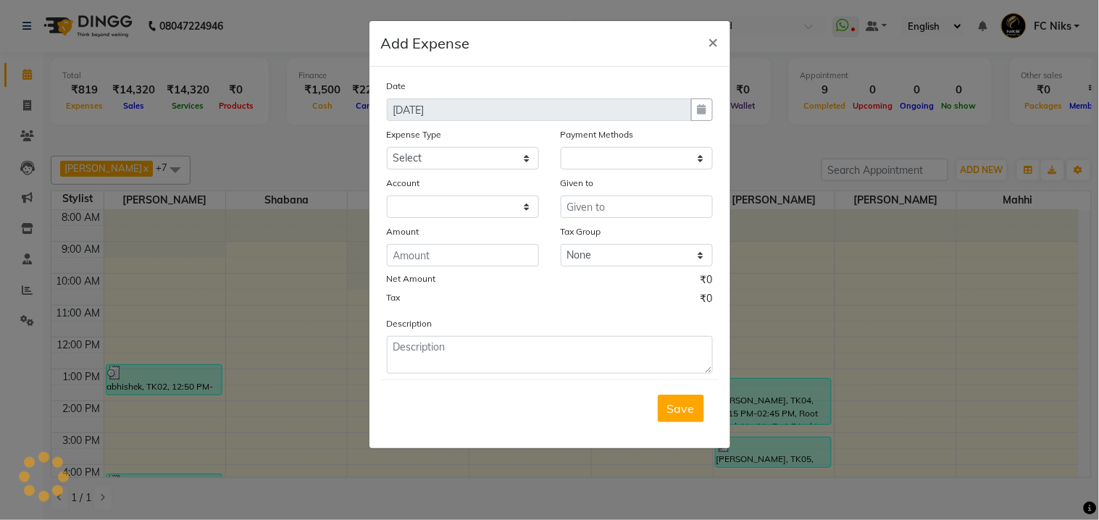
select select "1"
select select "2355"
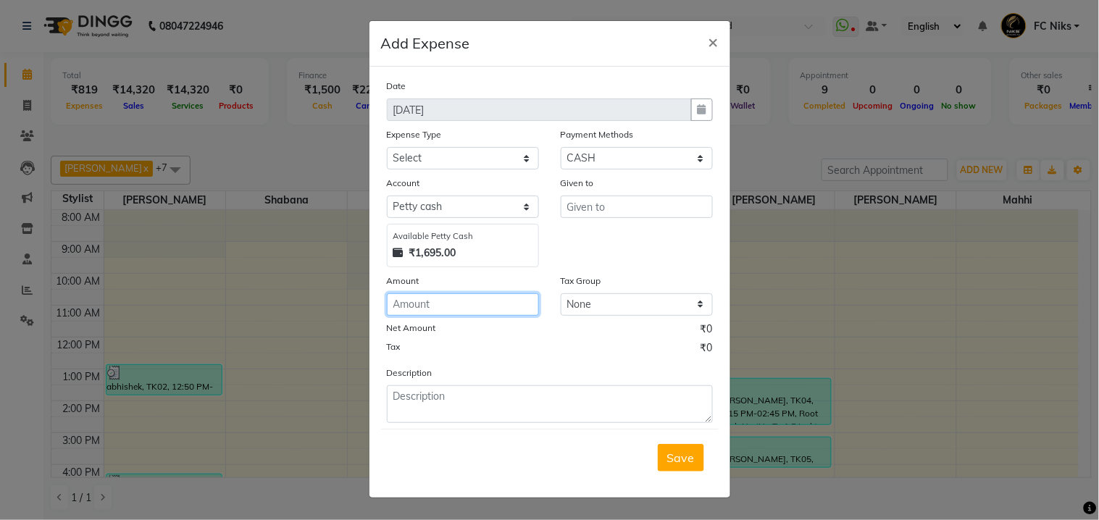
click at [451, 314] on input "number" at bounding box center [463, 304] width 152 height 22
type input "295"
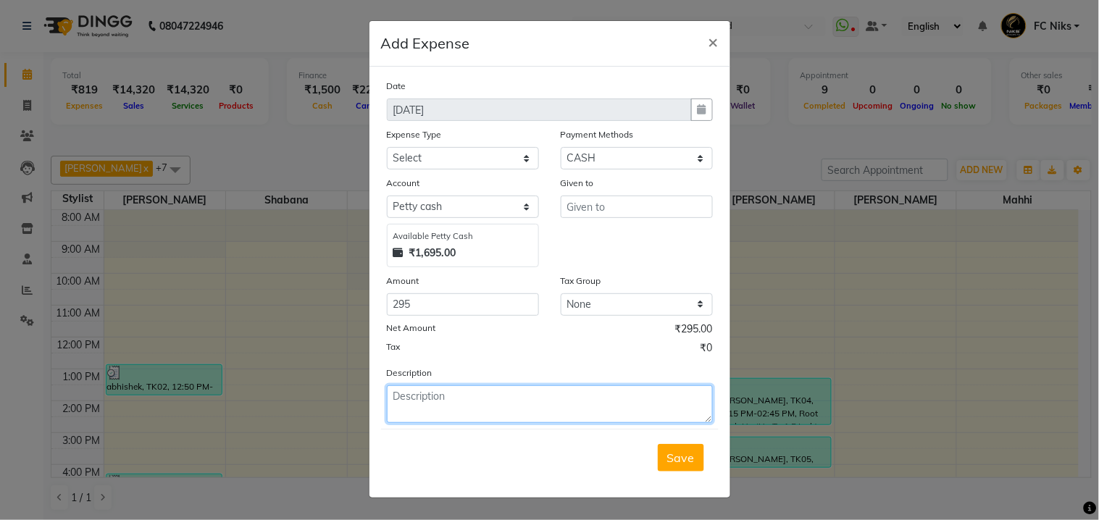
click at [456, 391] on textarea at bounding box center [550, 404] width 326 height 38
type textarea "myntraaa"
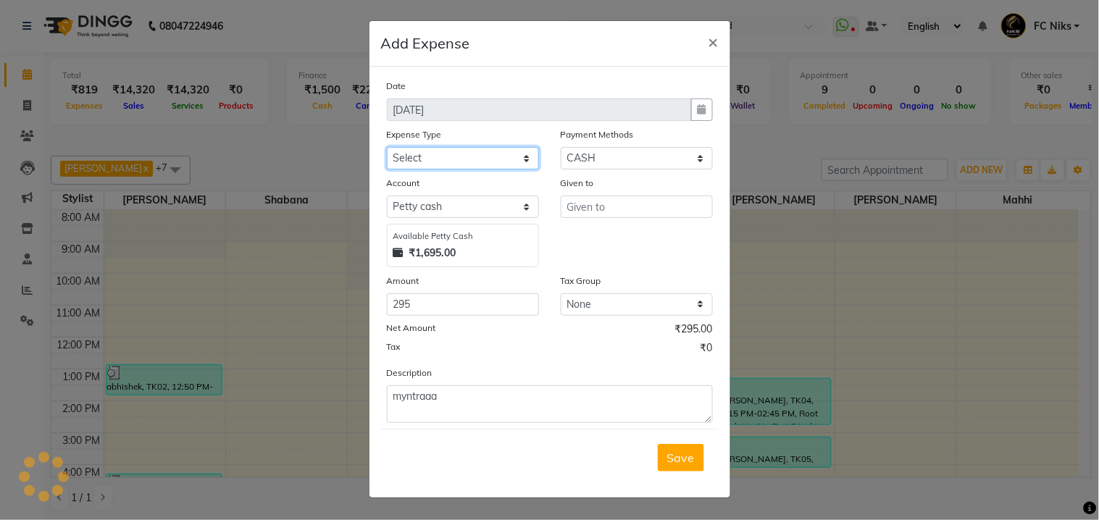
click at [487, 155] on select "Select Cash transfer to hub Client Snacks Donation Equipment Maintenance Miscel…" at bounding box center [463, 158] width 152 height 22
select select "946"
click at [387, 147] on select "Select Cash transfer to hub Client Snacks Donation Equipment Maintenance Miscel…" at bounding box center [463, 158] width 152 height 22
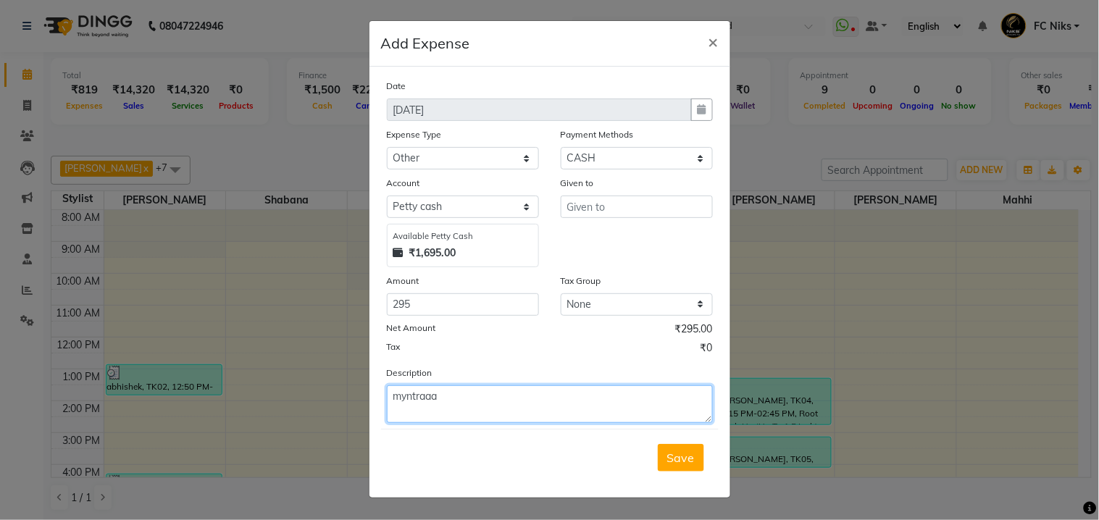
click at [493, 403] on textarea "myntraaa" at bounding box center [550, 404] width 326 height 38
type textarea "myntraaa,,,,,,,,,,,,,,,,,,,parcel..............................................…"
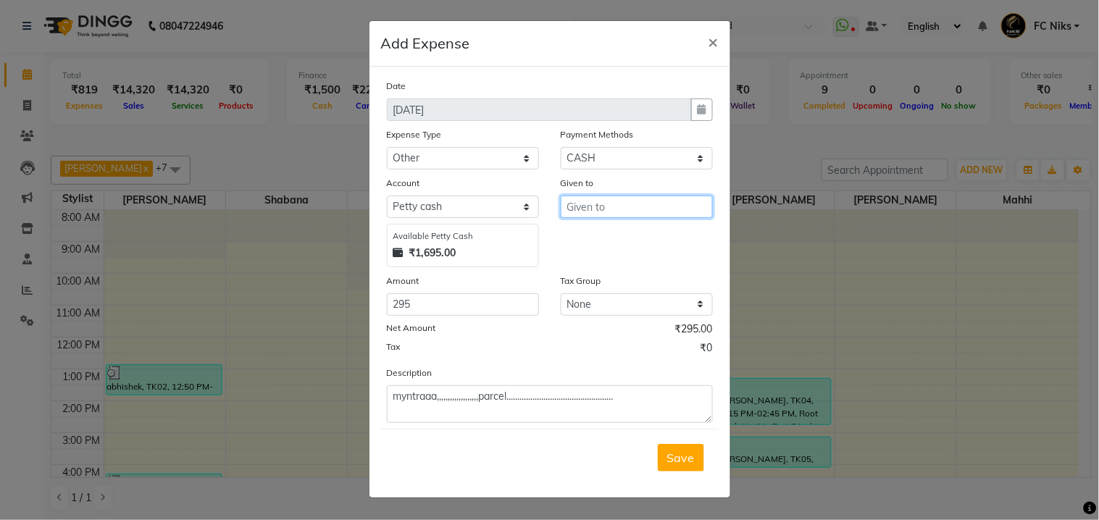
click at [627, 216] on input "text" at bounding box center [637, 207] width 152 height 22
type input "..........."
click at [678, 461] on span "Save" at bounding box center [681, 458] width 28 height 14
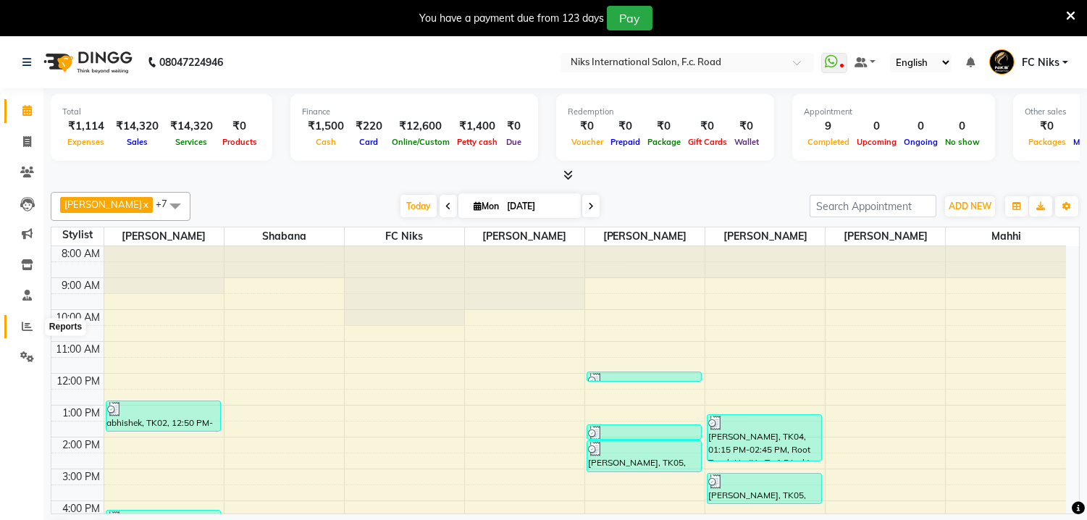
click at [22, 327] on icon at bounding box center [27, 326] width 11 height 11
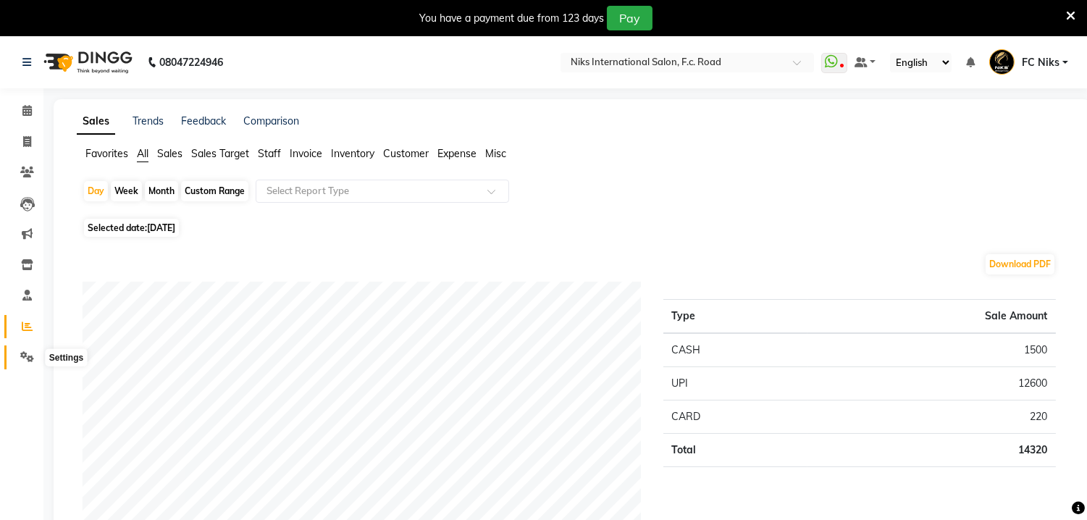
click at [26, 362] on icon at bounding box center [27, 356] width 14 height 11
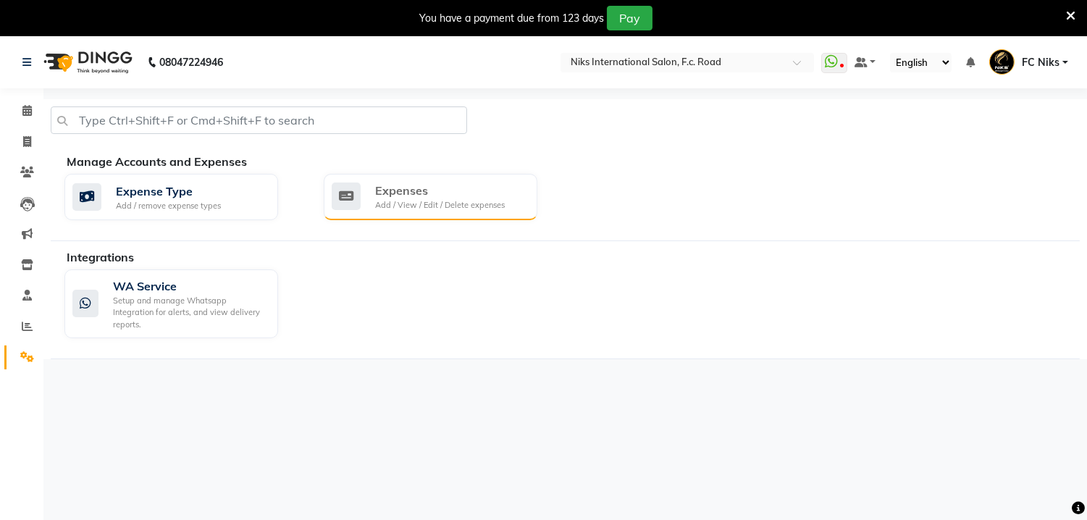
click at [438, 194] on div "Expenses" at bounding box center [440, 190] width 130 height 17
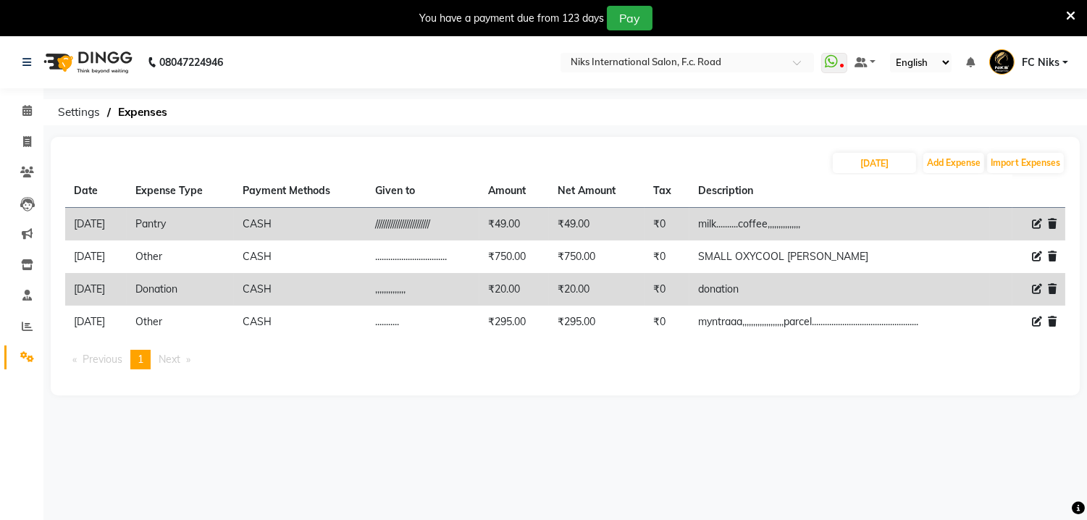
click at [1055, 288] on icon at bounding box center [1052, 289] width 9 height 10
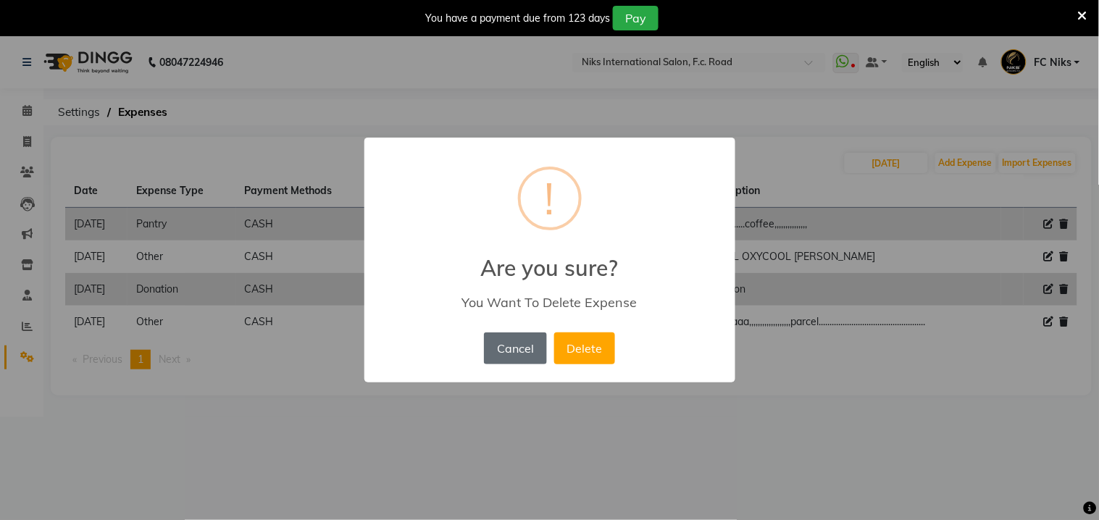
click at [522, 352] on button "Cancel" at bounding box center [515, 348] width 62 height 32
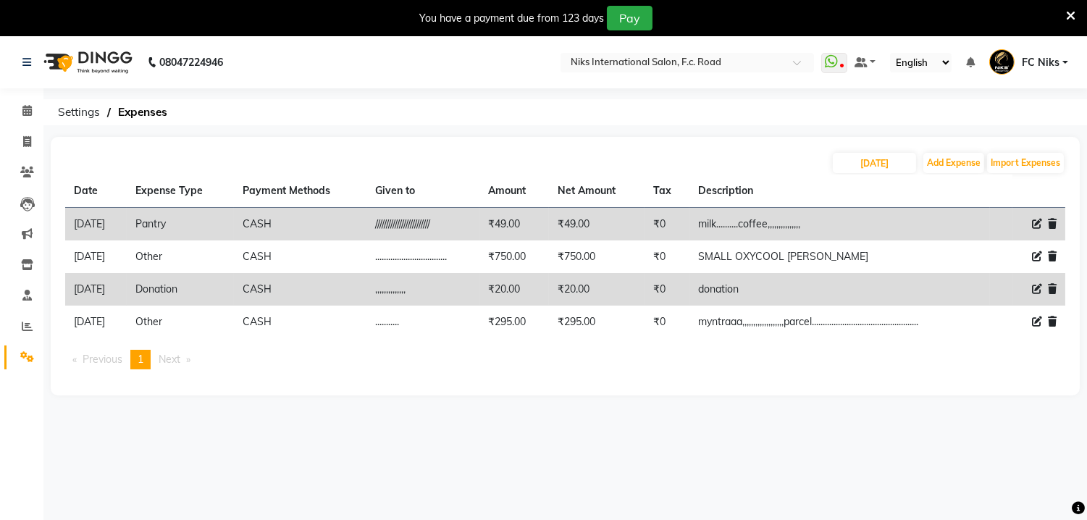
click at [1039, 284] on icon at bounding box center [1037, 289] width 10 height 10
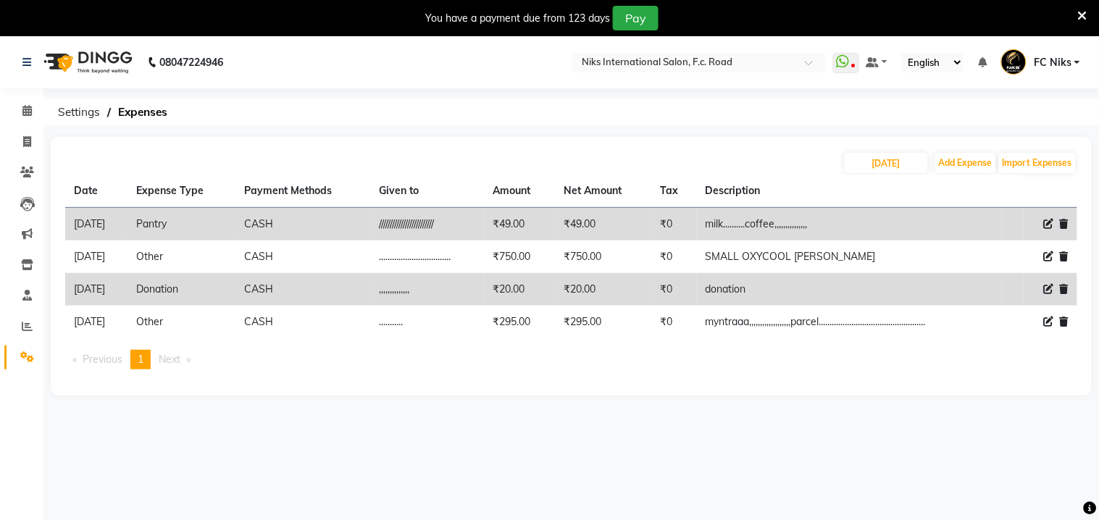
select select "964"
select select "1"
select select "2355"
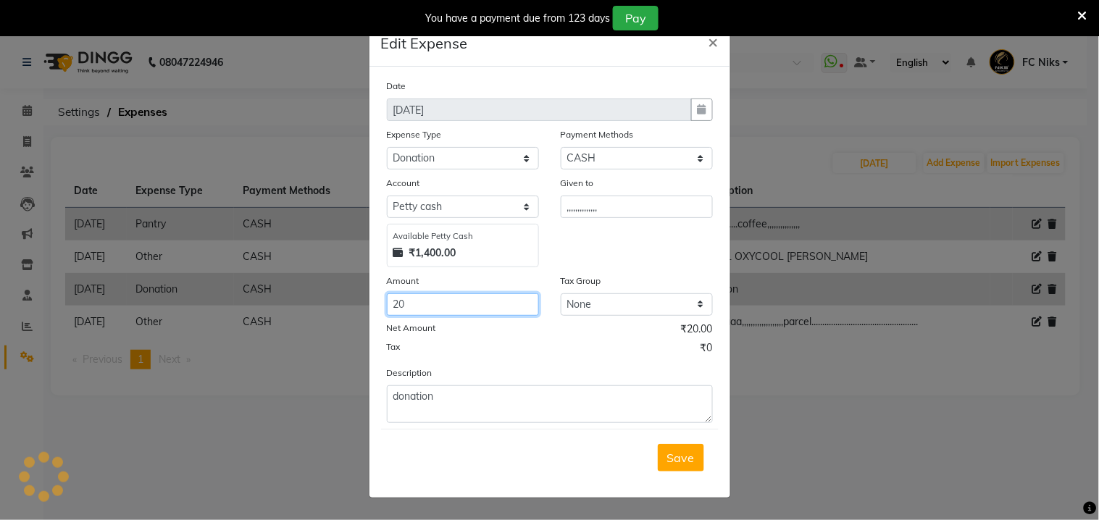
click at [433, 306] on input "20" at bounding box center [463, 304] width 152 height 22
type input "2"
type input "1"
click at [46, 457] on ngb-modal-window "Edit Expense × Date 01-09-2025 Expense Type Select Cash transfer to hub Client …" at bounding box center [549, 260] width 1099 height 520
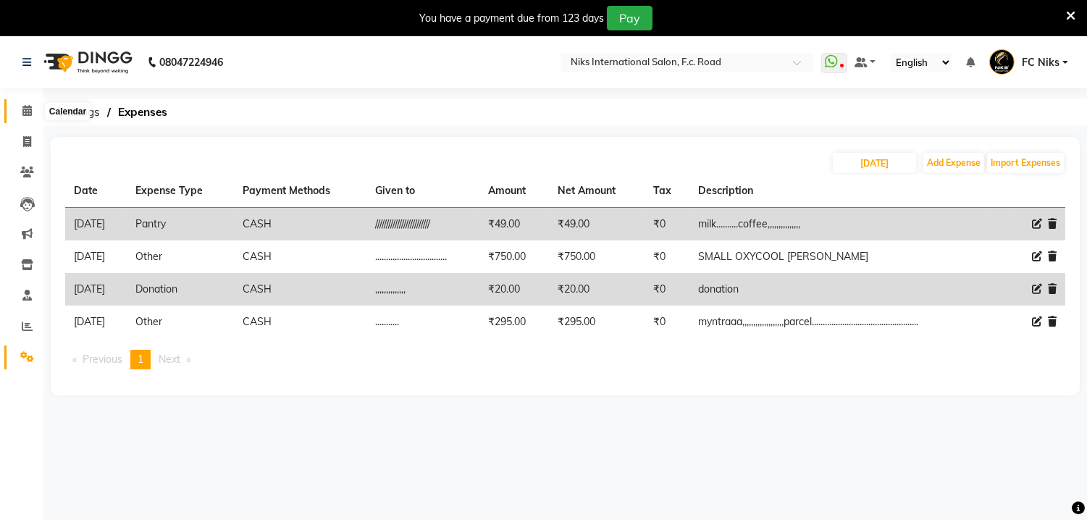
click at [25, 113] on icon at bounding box center [26, 110] width 9 height 11
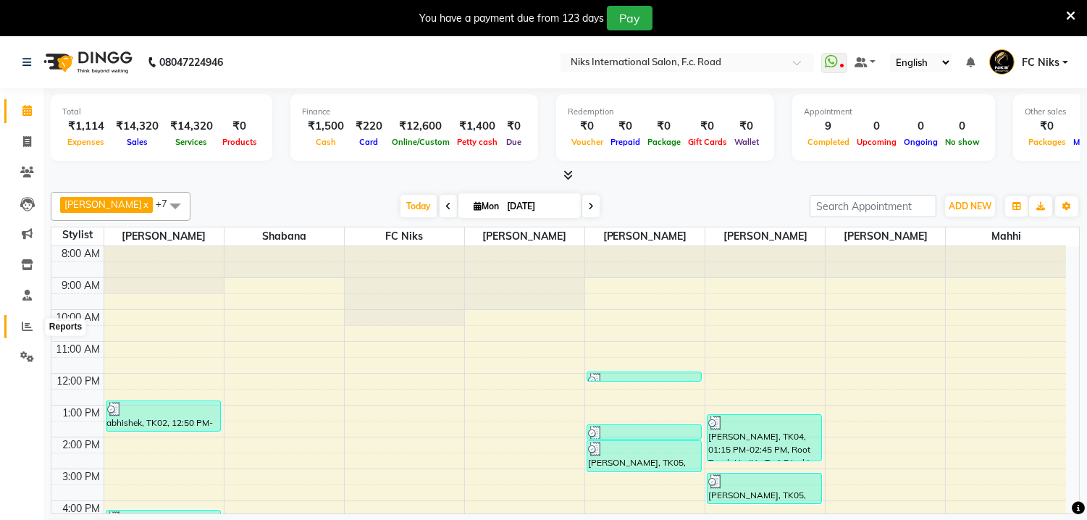
click at [23, 324] on icon at bounding box center [27, 326] width 11 height 11
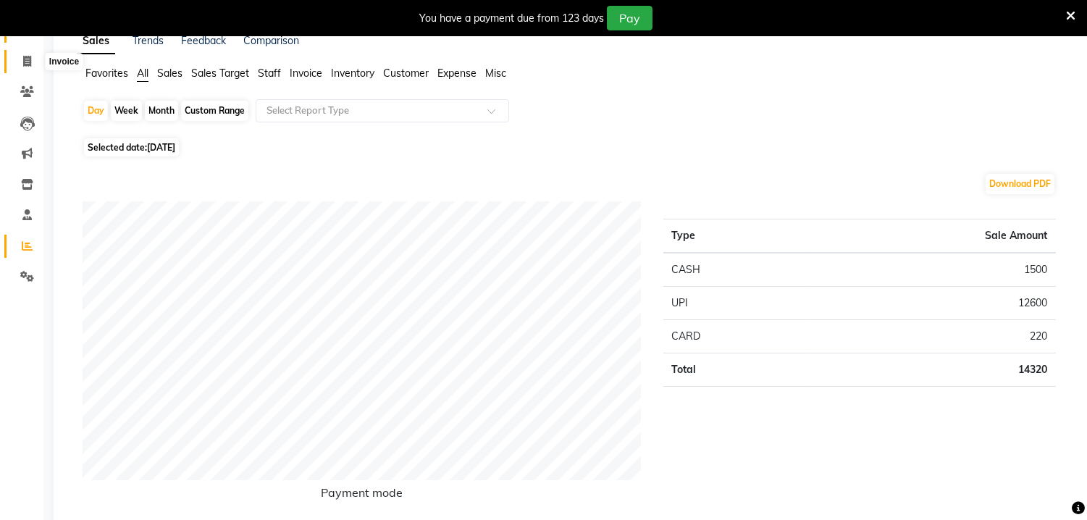
scroll to position [54, 0]
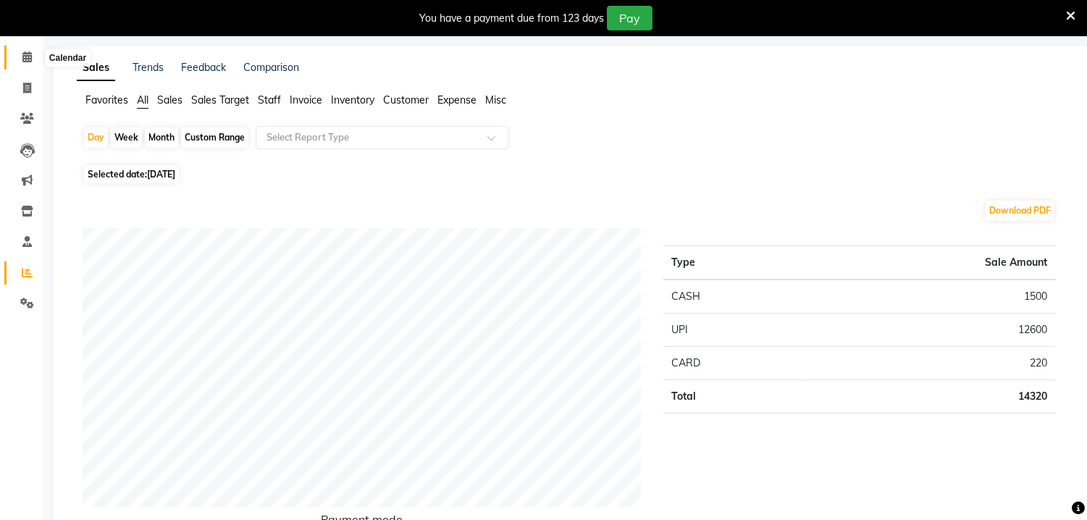
click at [25, 54] on icon at bounding box center [26, 56] width 9 height 11
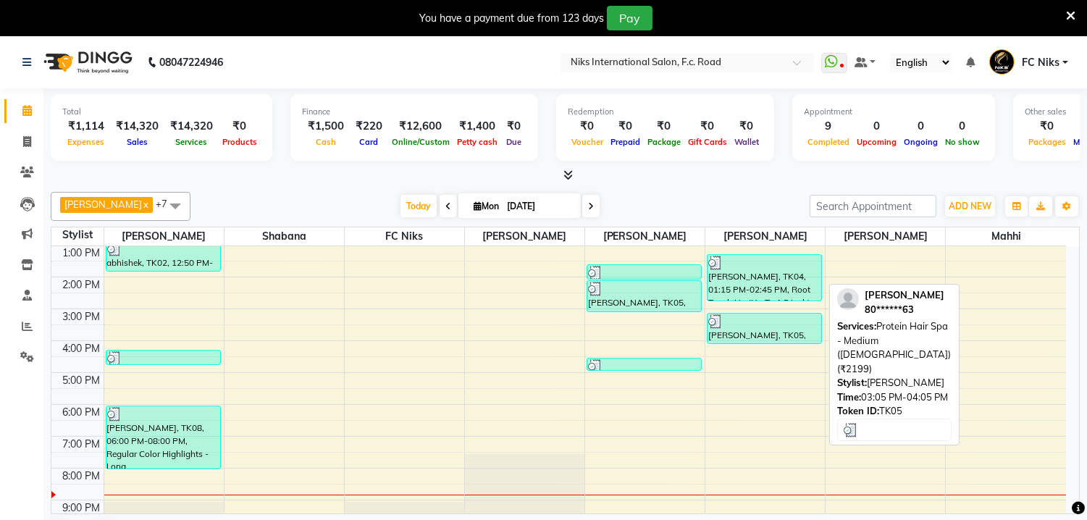
scroll to position [158, 0]
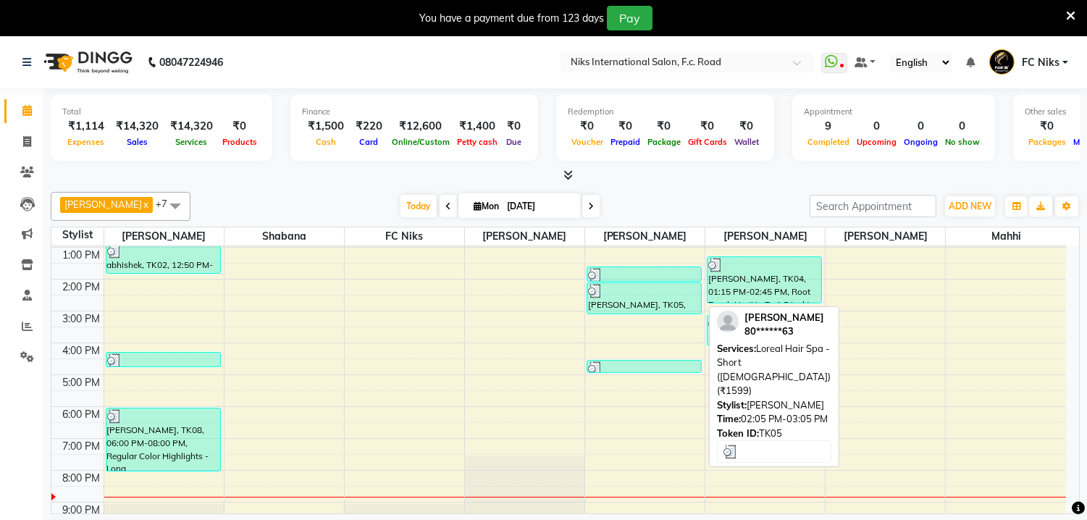
click at [619, 295] on div at bounding box center [644, 291] width 112 height 14
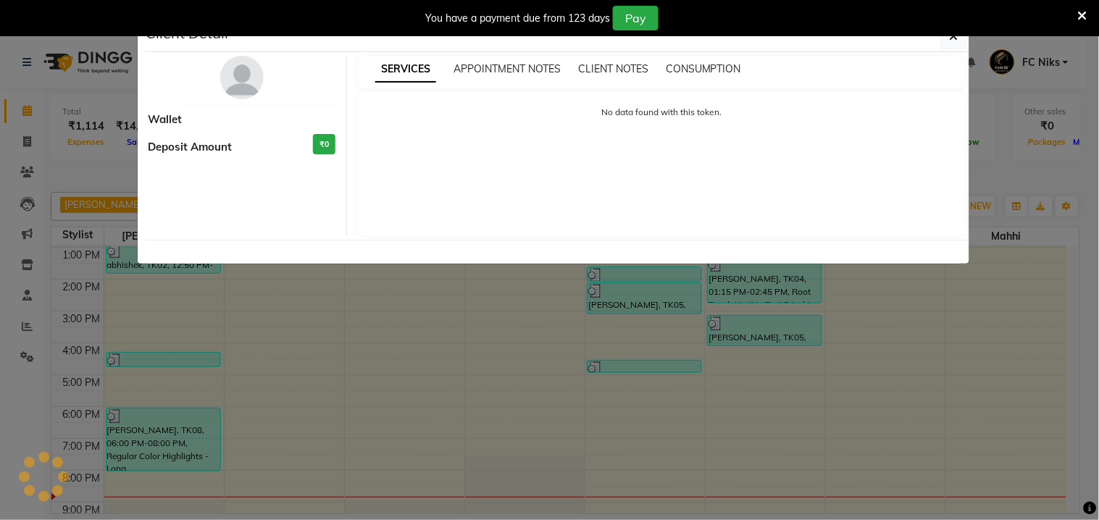
select select "3"
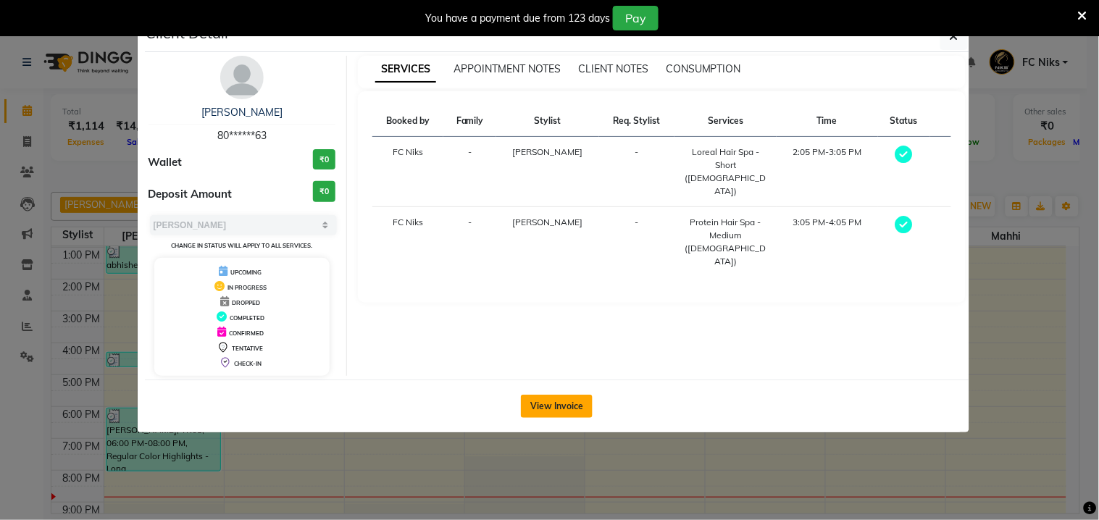
click at [554, 398] on button "View Invoice" at bounding box center [557, 406] width 72 height 23
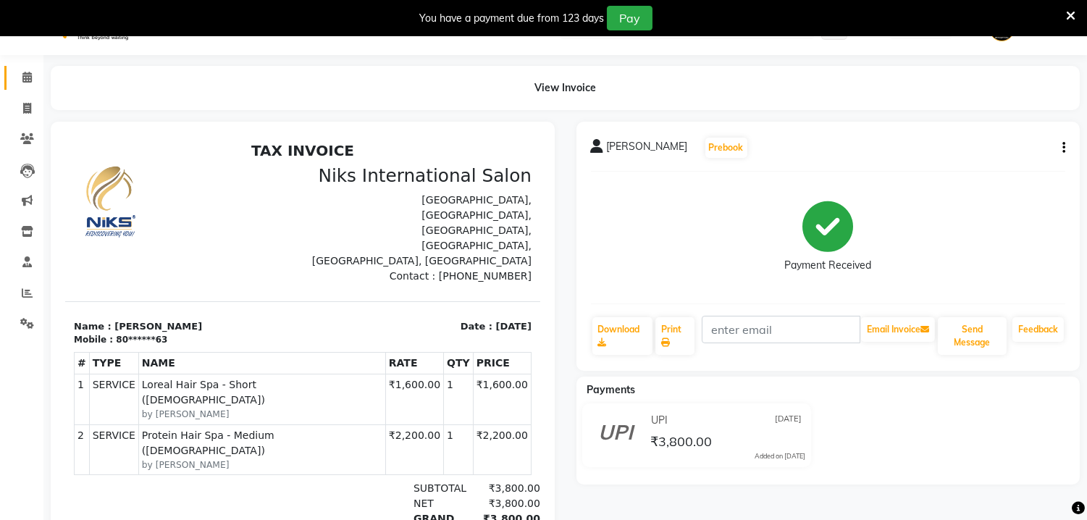
scroll to position [26, 0]
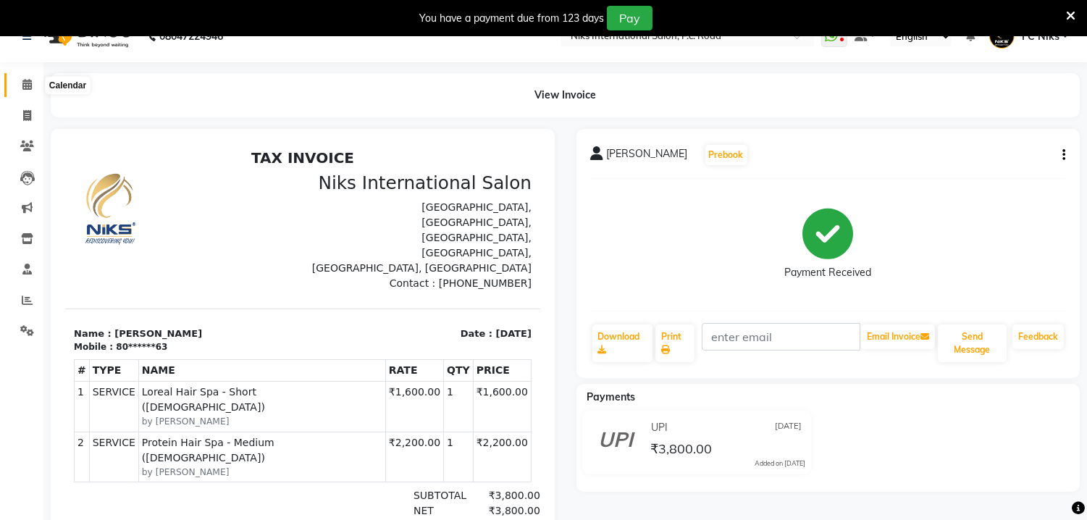
drag, startPoint x: 24, startPoint y: 77, endPoint x: 58, endPoint y: 94, distance: 38.2
click at [24, 77] on span at bounding box center [26, 85] width 25 height 17
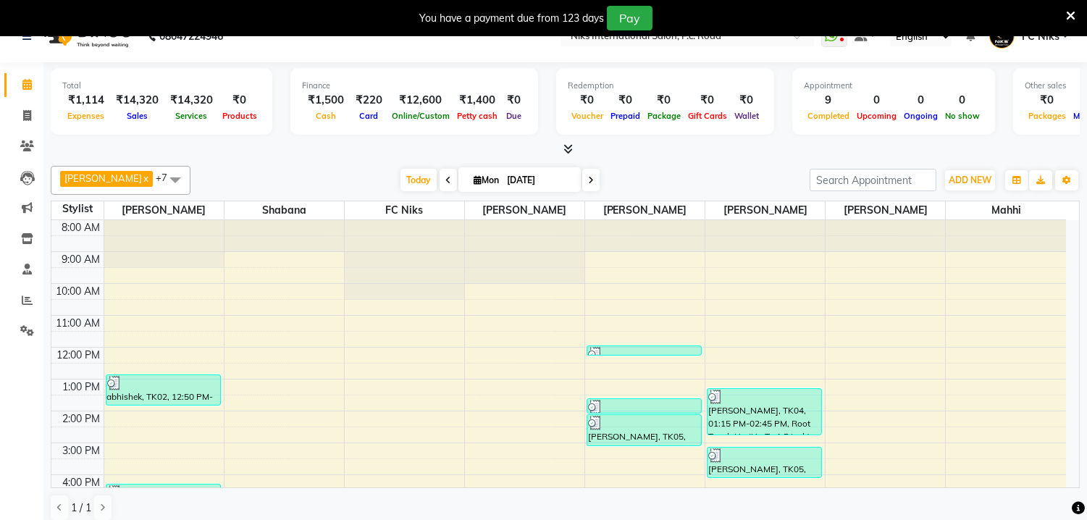
click at [1072, 16] on icon at bounding box center [1070, 15] width 9 height 13
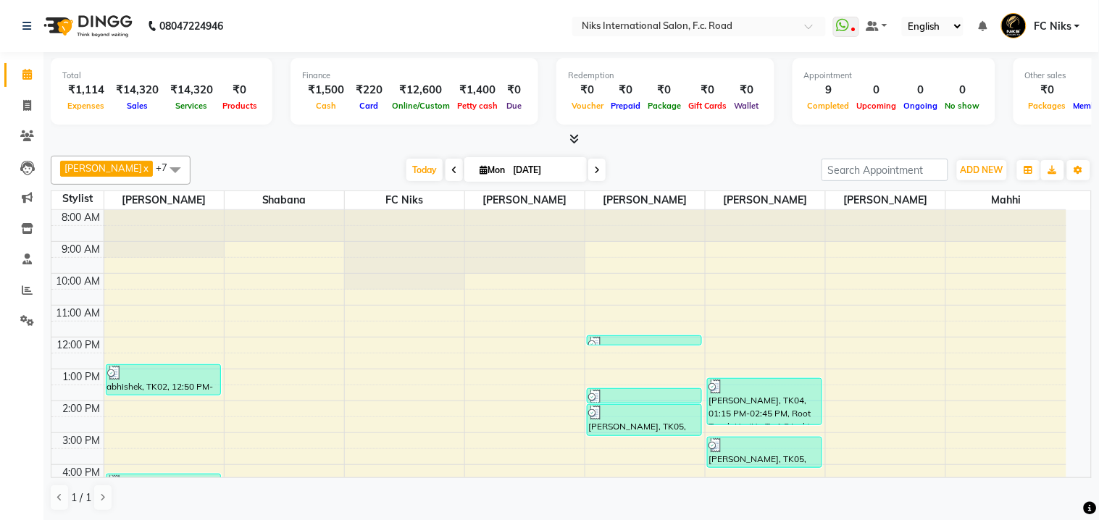
click at [1067, 29] on span "FC Niks" at bounding box center [1053, 26] width 38 height 15
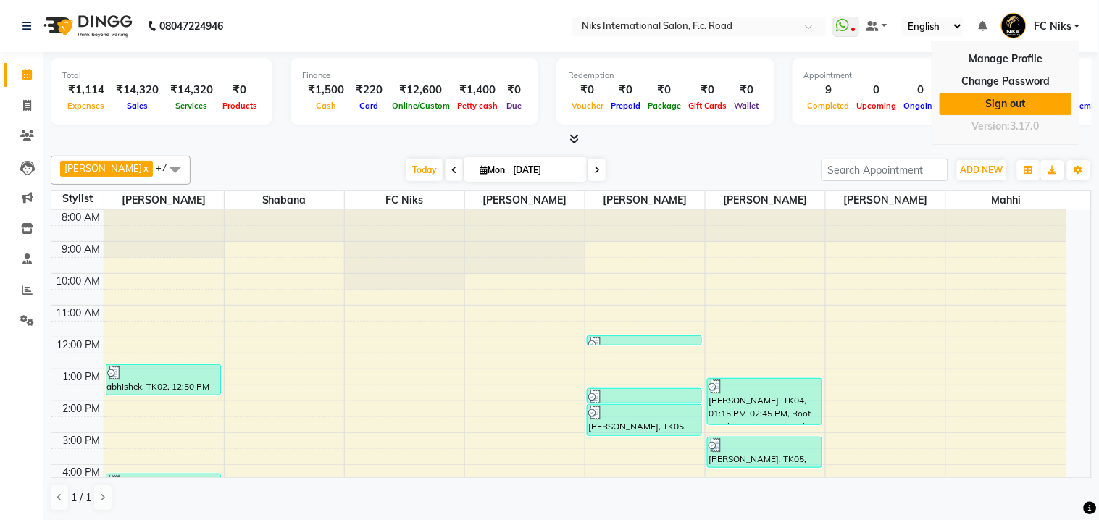
click at [1000, 93] on link "Sign out" at bounding box center [1005, 104] width 133 height 22
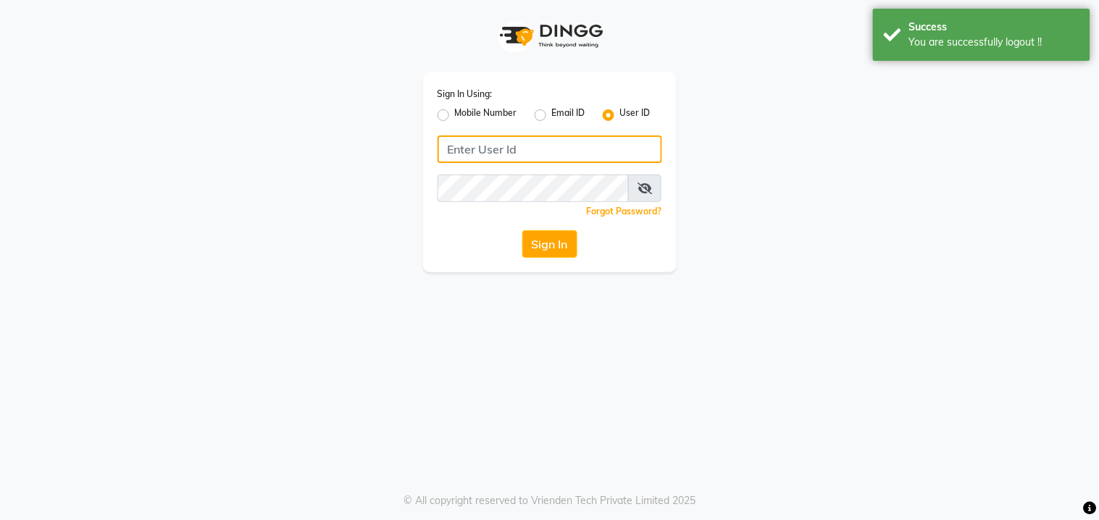
type input "8530086780"
